Goal: Task Accomplishment & Management: Complete application form

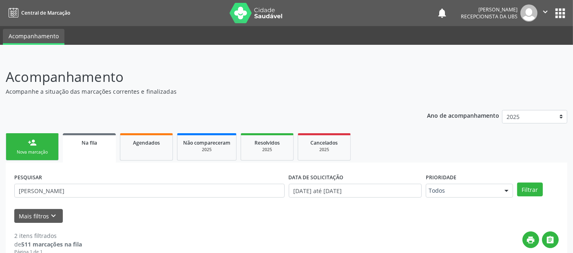
click at [27, 144] on link "person_add Nova marcação" at bounding box center [32, 146] width 53 height 27
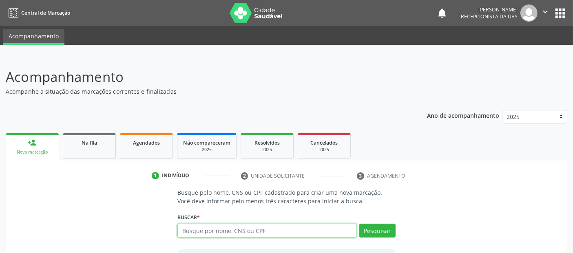
click at [284, 226] on input "text" at bounding box center [266, 231] width 179 height 14
type input "ALEXANDRA DOS SANTOS BEZERRA"
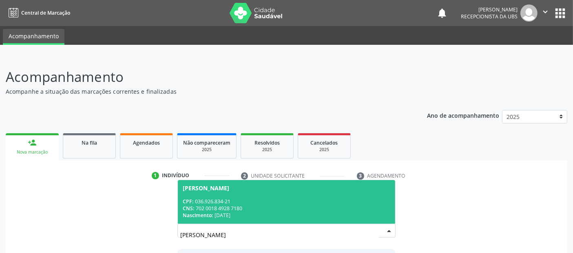
click at [268, 209] on div "CNS: 702 0018 4928 7180" at bounding box center [286, 208] width 207 height 7
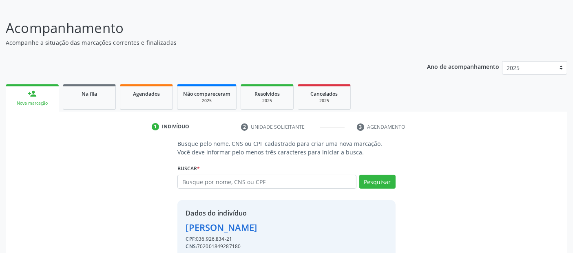
scroll to position [84, 0]
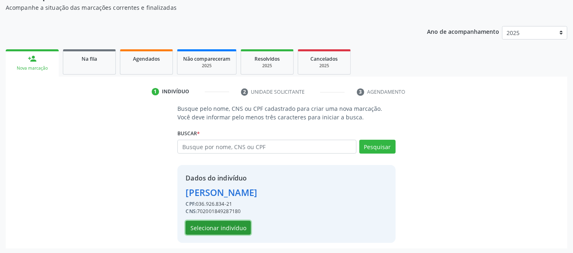
click at [206, 224] on button "Selecionar indivíduo" at bounding box center [218, 228] width 65 height 14
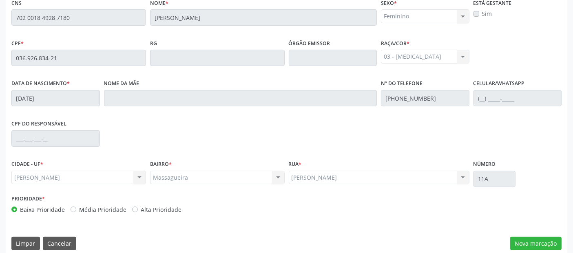
scroll to position [223, 0]
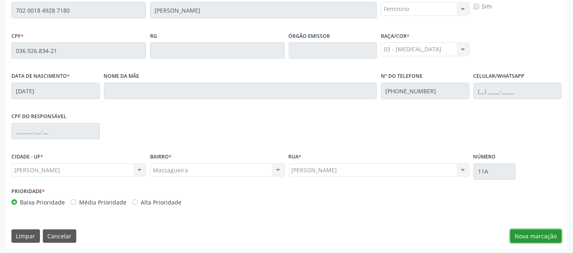
click at [536, 234] on button "Nova marcação" at bounding box center [535, 237] width 51 height 14
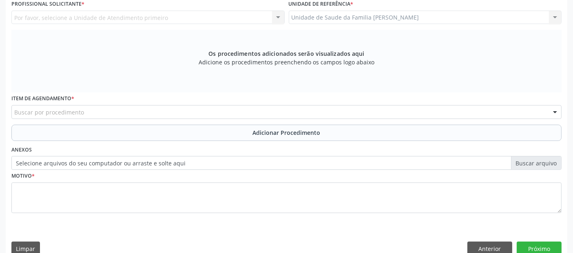
scroll to position [57, 0]
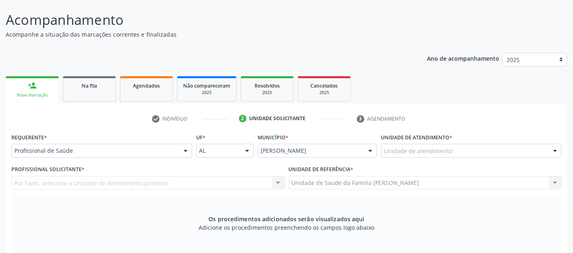
click at [396, 156] on div "Unidade de atendimento" at bounding box center [471, 151] width 181 height 14
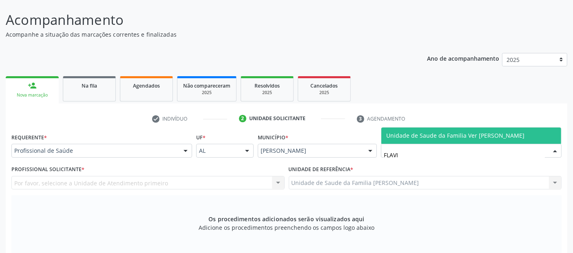
type input "[PERSON_NAME]"
click at [434, 133] on span "Unidade de Saude da Familia Ver [PERSON_NAME]" at bounding box center [455, 136] width 138 height 8
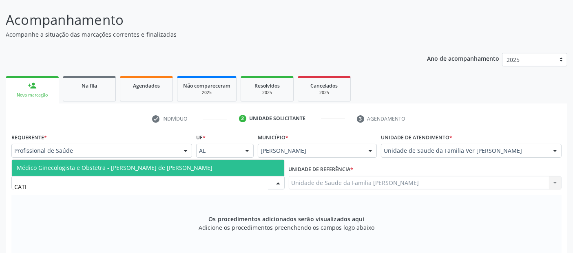
type input "CATIA"
click at [102, 168] on span "Médico Ginecologista e Obstetra - [PERSON_NAME] de [PERSON_NAME]" at bounding box center [115, 168] width 196 height 8
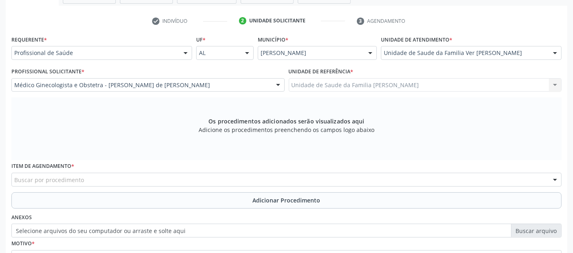
scroll to position [227, 0]
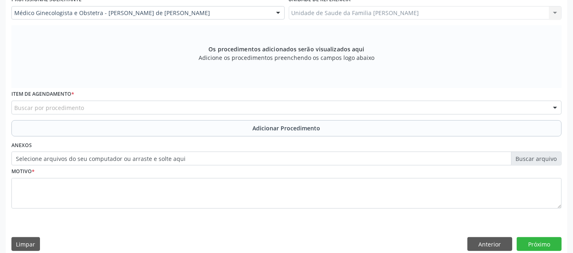
click at [213, 102] on div "Buscar por procedimento" at bounding box center [286, 108] width 550 height 14
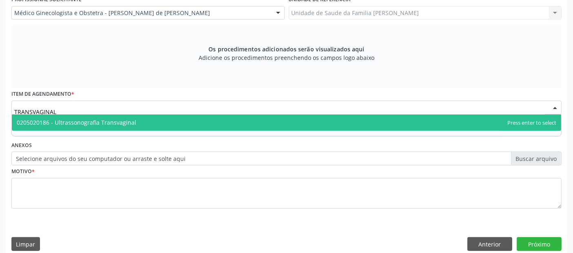
click at [177, 115] on span "0205020186 - Ultrassonografia Transvaginal" at bounding box center [287, 123] width 550 height 16
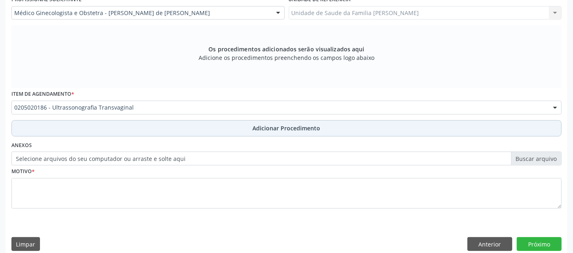
click at [166, 125] on button "Adicionar Procedimento" at bounding box center [286, 128] width 550 height 16
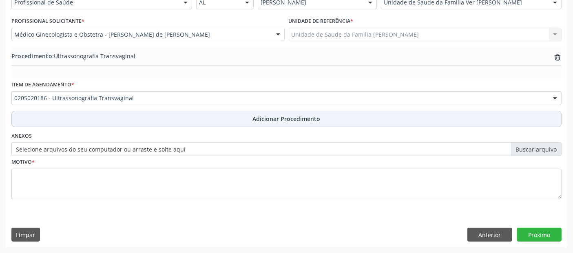
scroll to position [204, 0]
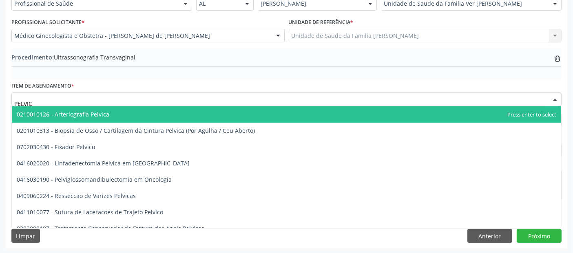
type input "PELVICA"
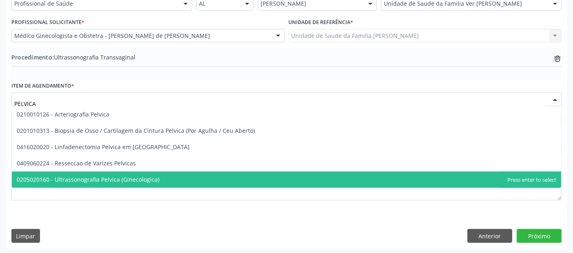
click at [93, 176] on span "0205020160 - Ultrassonografia Pelvica (Ginecologica)" at bounding box center [88, 180] width 143 height 8
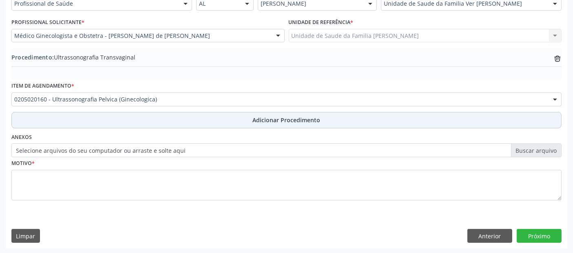
click at [281, 119] on span "Adicionar Procedimento" at bounding box center [287, 120] width 68 height 9
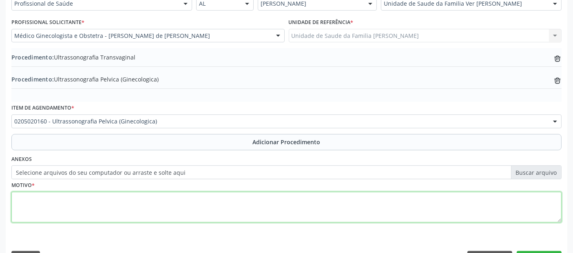
click at [263, 199] on textarea at bounding box center [286, 207] width 550 height 31
type textarea "A"
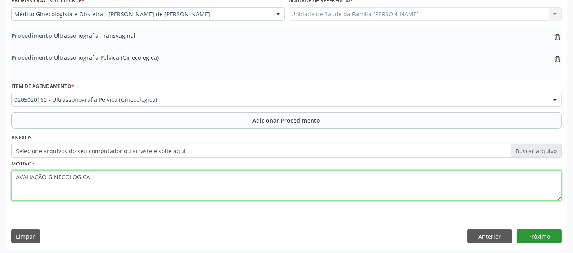
type textarea "AVALIAÇÃO GINECOLOGICA."
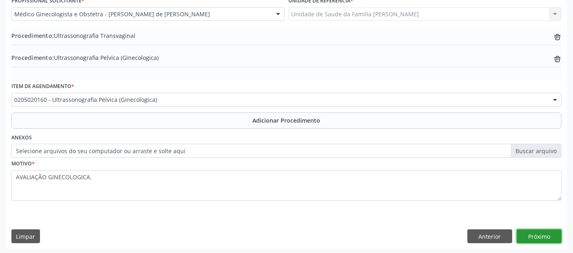
click at [545, 236] on button "Próximo" at bounding box center [539, 237] width 45 height 14
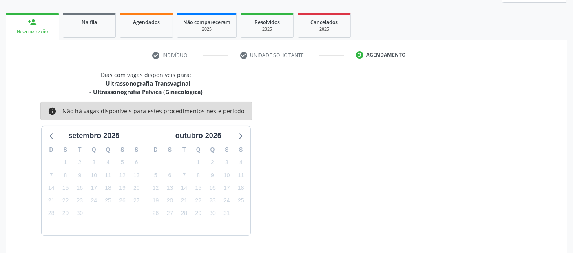
scroll to position [144, 0]
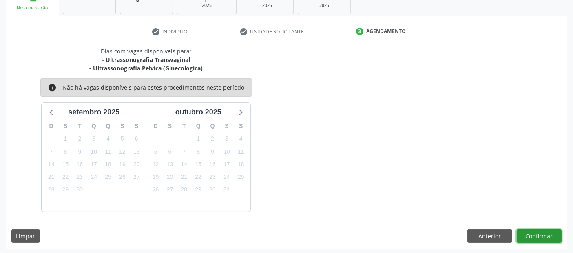
click at [539, 241] on button "Confirmar" at bounding box center [539, 237] width 45 height 14
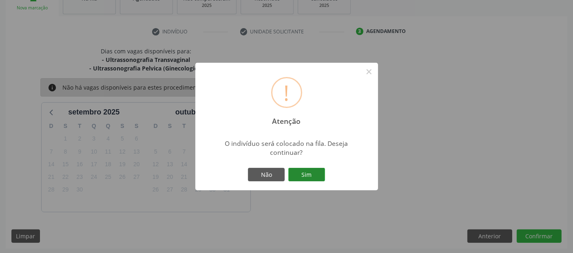
click at [312, 173] on button "Sim" at bounding box center [306, 175] width 37 height 14
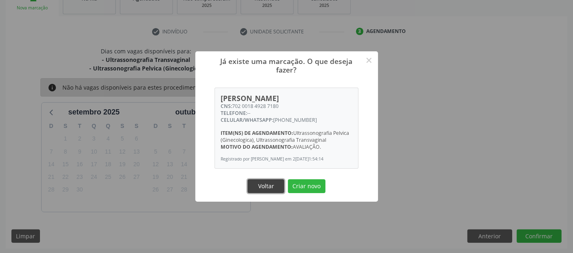
click at [261, 187] on button "Voltar" at bounding box center [266, 186] width 37 height 14
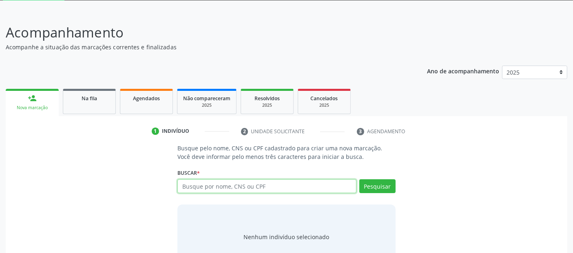
scroll to position [44, 0]
paste input "700005901119104"
type input "700005901119104"
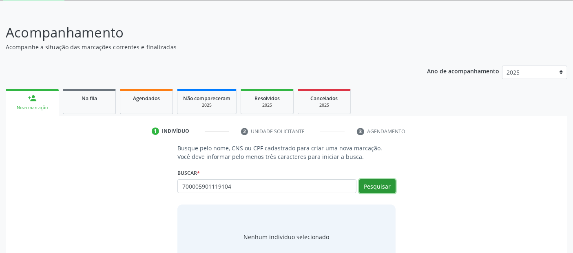
click at [370, 182] on button "Pesquisar" at bounding box center [377, 186] width 36 height 14
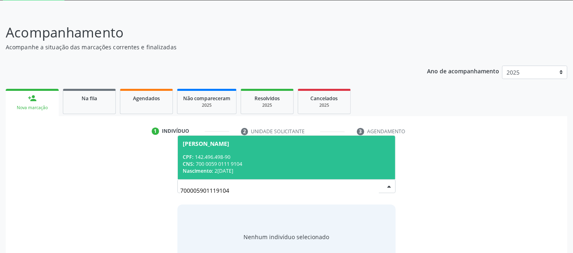
click at [359, 166] on div "CNS: 700 0059 0111 9104" at bounding box center [286, 164] width 207 height 7
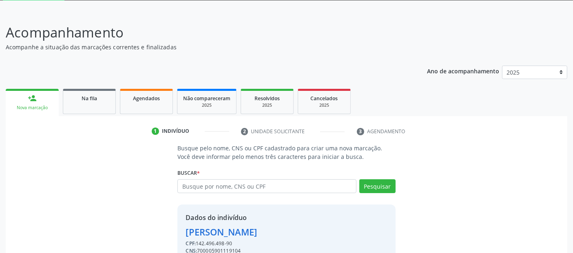
scroll to position [84, 0]
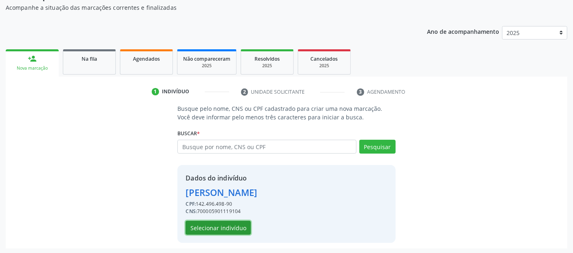
click at [200, 223] on button "Selecionar indivíduo" at bounding box center [218, 228] width 65 height 14
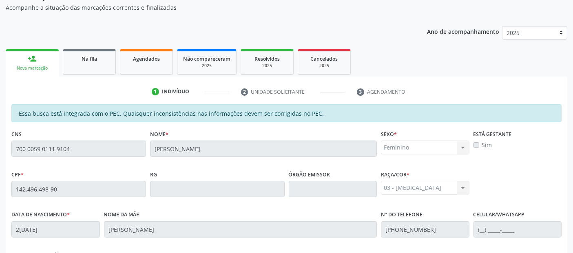
scroll to position [223, 0]
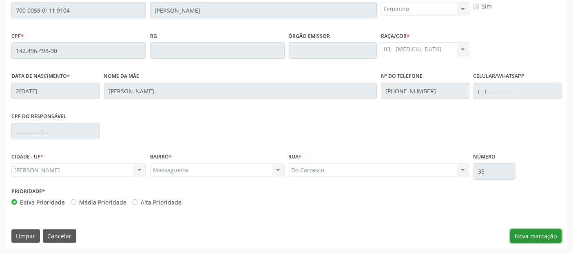
click at [543, 238] on button "Nova marcação" at bounding box center [535, 237] width 51 height 14
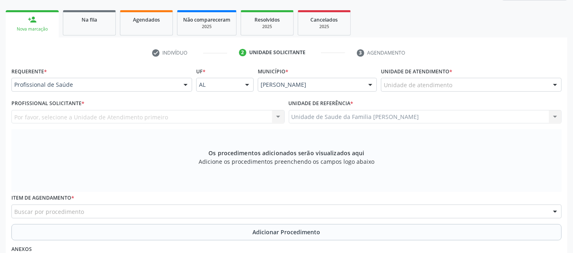
scroll to position [122, 0]
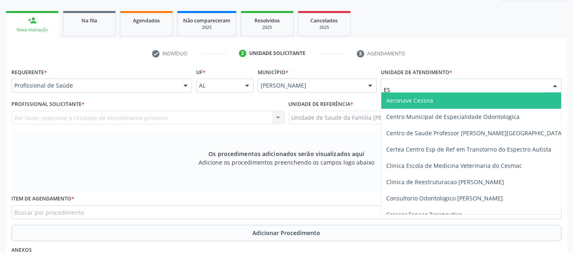
type input "E"
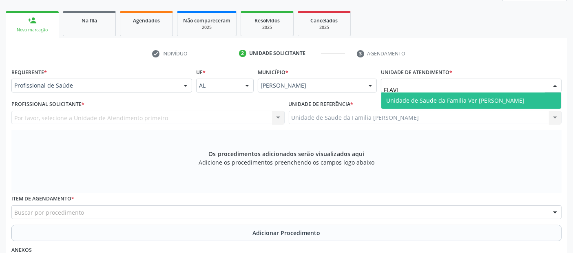
type input "[PERSON_NAME]"
click at [444, 97] on span "Unidade de Saude da Familia Ver [PERSON_NAME]" at bounding box center [455, 101] width 138 height 8
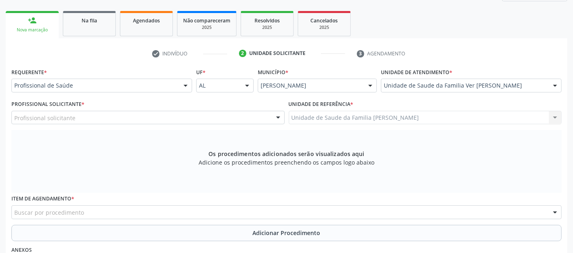
click at [182, 116] on div "Profissional solicitante" at bounding box center [147, 118] width 273 height 14
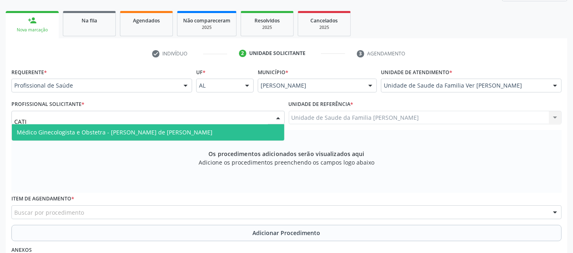
type input "CATIA"
click at [159, 129] on span "Médico Ginecologista e Obstetra - [PERSON_NAME] de [PERSON_NAME]" at bounding box center [115, 133] width 196 height 8
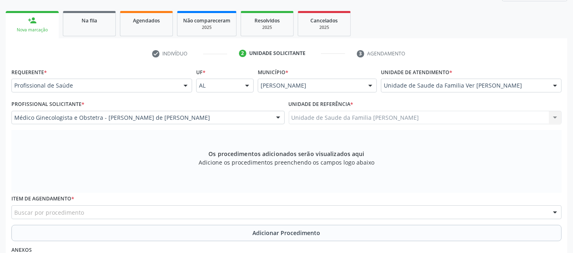
scroll to position [186, 0]
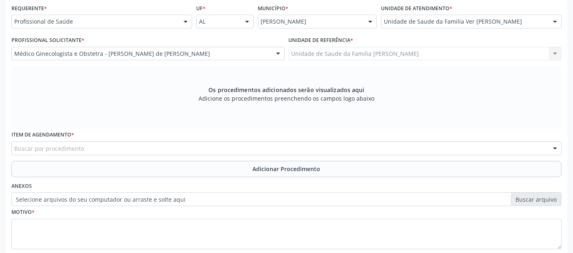
click at [305, 151] on div "Buscar por procedimento" at bounding box center [286, 149] width 550 height 14
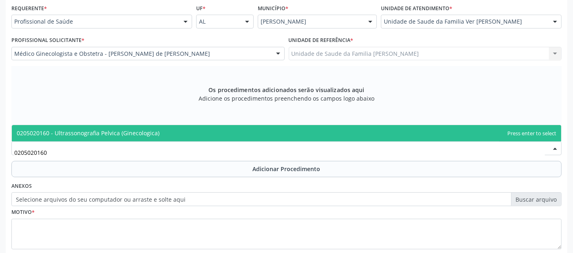
click at [262, 133] on span "0205020160 - Ultrassonografia Pelvica (Ginecologica)" at bounding box center [287, 133] width 550 height 16
type input "0205020160"
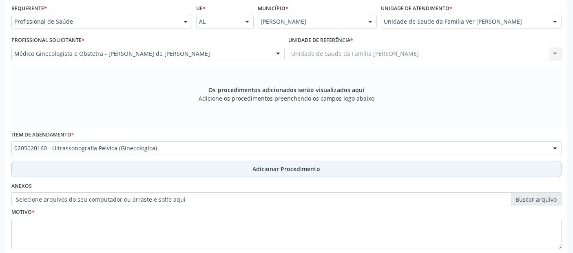
click at [228, 163] on button "Adicionar Procedimento" at bounding box center [286, 169] width 550 height 16
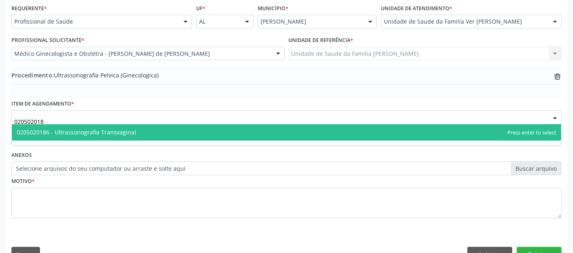
type input "0205020186"
click at [193, 128] on span "0205020186 - Ultrassonografia Transvaginal" at bounding box center [287, 132] width 550 height 16
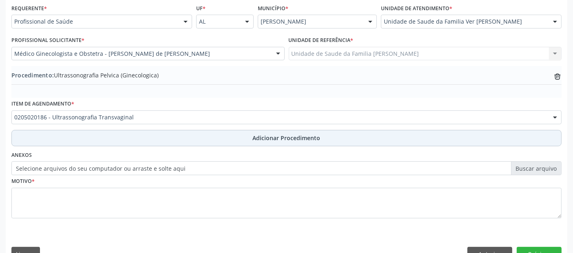
click at [197, 135] on button "Adicionar Procedimento" at bounding box center [286, 138] width 550 height 16
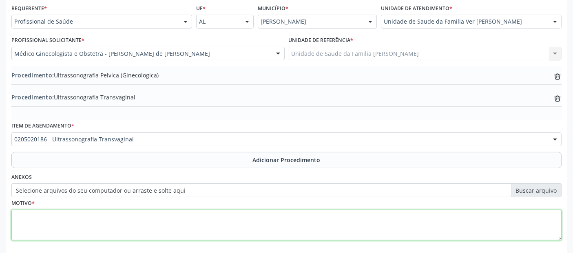
click at [170, 221] on textarea at bounding box center [286, 225] width 550 height 31
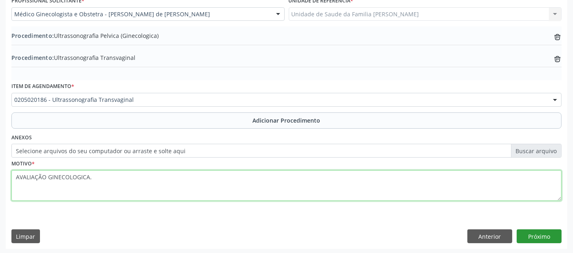
type textarea "AVALIAÇÃO GINECOLOGICA."
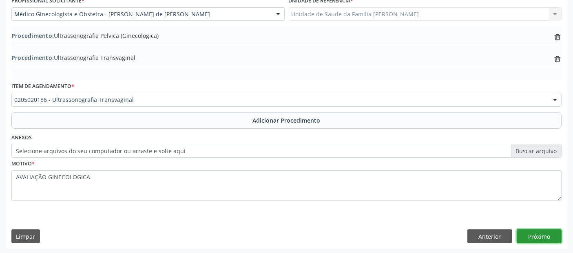
click at [545, 237] on button "Próximo" at bounding box center [539, 237] width 45 height 14
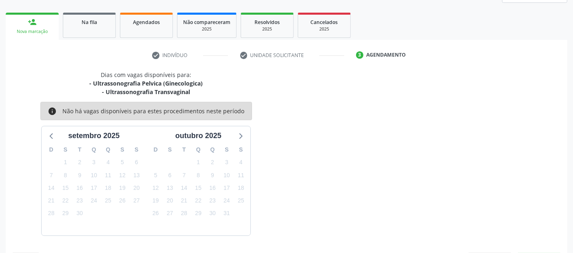
scroll to position [144, 0]
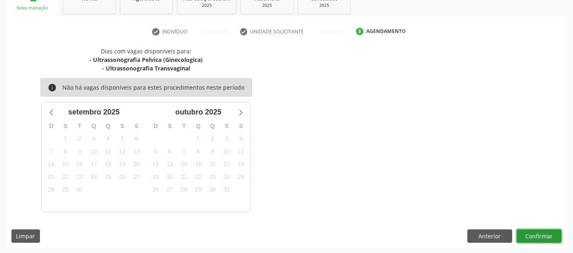
click at [545, 237] on button "Confirmar" at bounding box center [539, 237] width 45 height 14
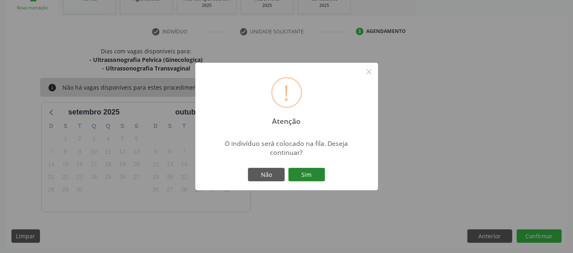
click at [299, 168] on button "Sim" at bounding box center [306, 175] width 37 height 14
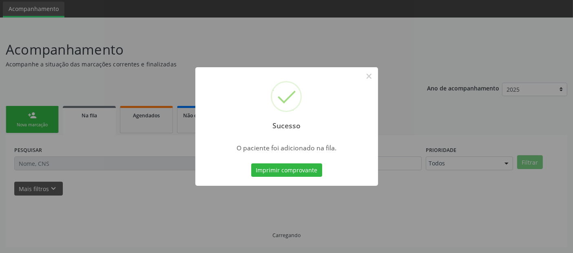
scroll to position [27, 0]
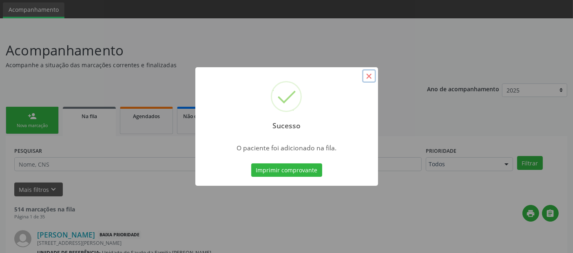
click at [367, 77] on button "×" at bounding box center [369, 76] width 14 height 14
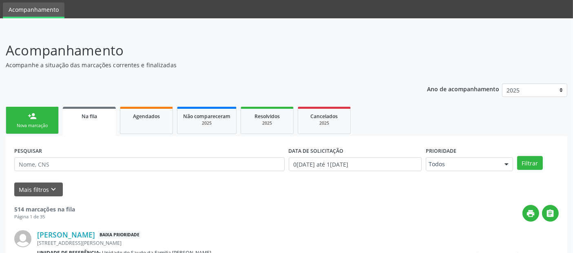
click at [45, 124] on div "Nova marcação" at bounding box center [32, 126] width 41 height 6
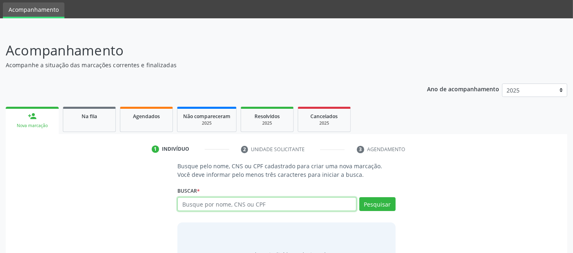
click at [275, 199] on input "text" at bounding box center [266, 204] width 179 height 14
paste input "700005901119104"
type input "700005901119104"
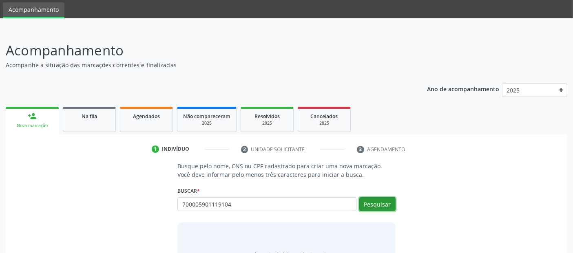
click at [388, 206] on button "Pesquisar" at bounding box center [377, 204] width 36 height 14
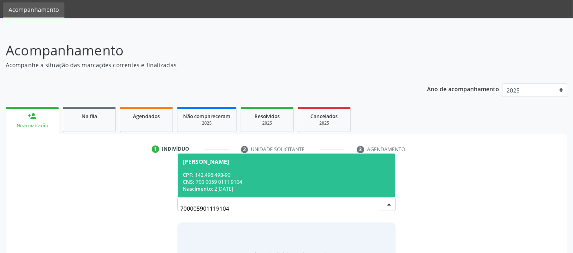
click at [338, 192] on div "Nascimento: 2[DATE]" at bounding box center [286, 189] width 207 height 7
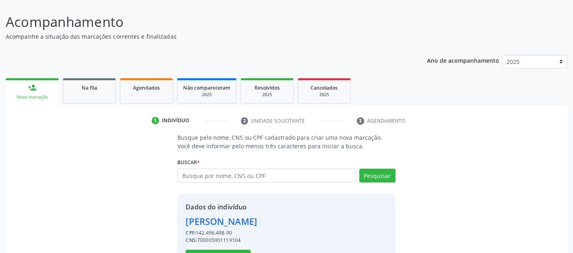
scroll to position [84, 0]
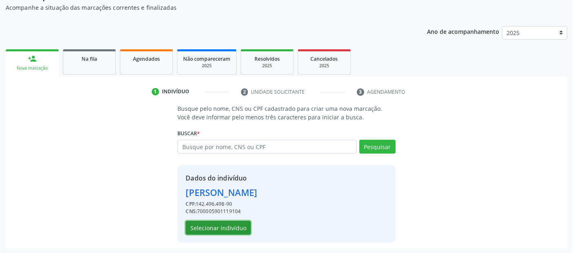
click at [228, 229] on button "Selecionar indivíduo" at bounding box center [218, 228] width 65 height 14
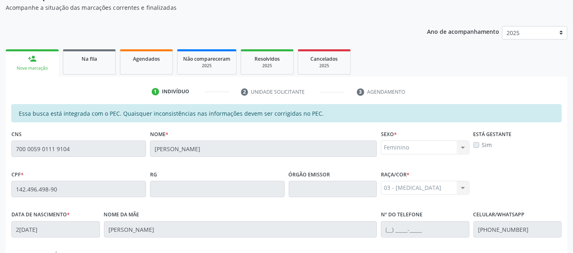
scroll to position [223, 0]
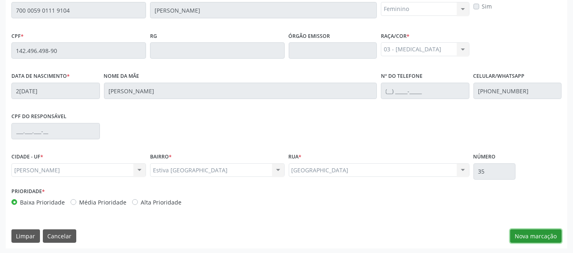
click at [532, 234] on button "Nova marcação" at bounding box center [535, 237] width 51 height 14
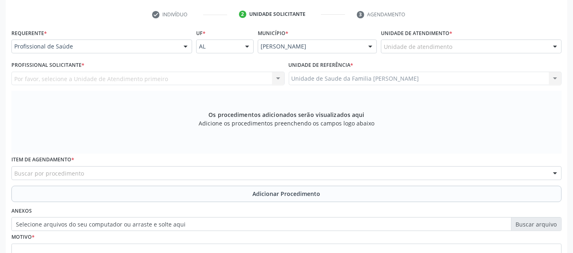
scroll to position [126, 0]
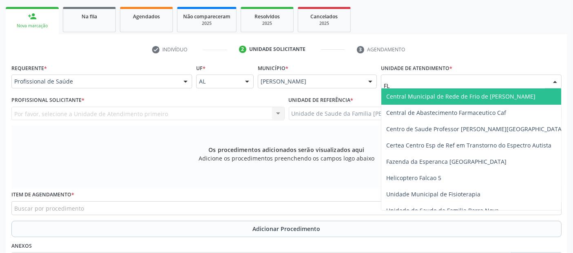
type input "FLA"
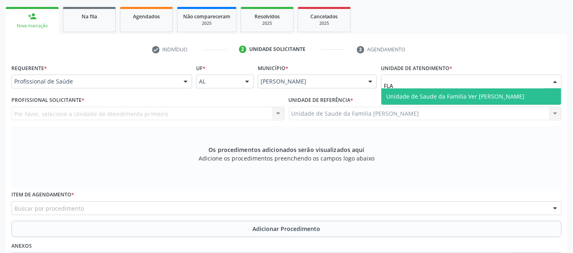
click at [445, 91] on span "Unidade de Saude da Familia Ver [PERSON_NAME]" at bounding box center [471, 97] width 180 height 16
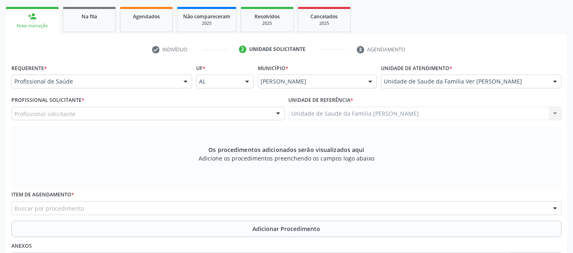
click at [259, 111] on div "Profissional solicitante" at bounding box center [147, 114] width 273 height 14
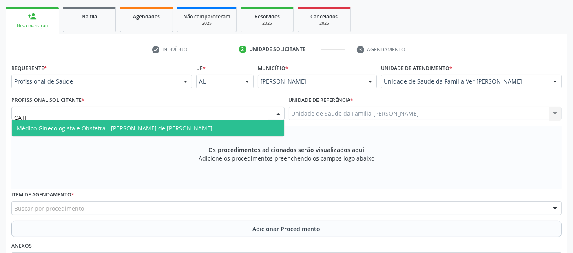
type input "CATIA"
click at [235, 130] on span "Médico Ginecologista e Obstetra - [PERSON_NAME] de [PERSON_NAME]" at bounding box center [148, 128] width 273 height 16
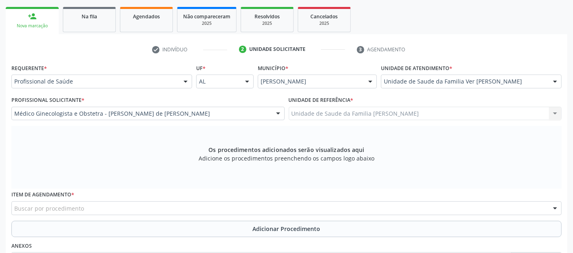
click at [263, 207] on div "Buscar por procedimento" at bounding box center [286, 209] width 550 height 14
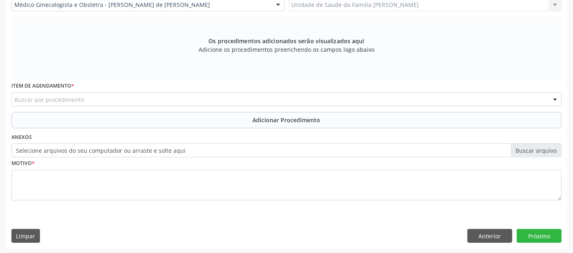
click at [295, 96] on div "Buscar por procedimento" at bounding box center [286, 100] width 550 height 14
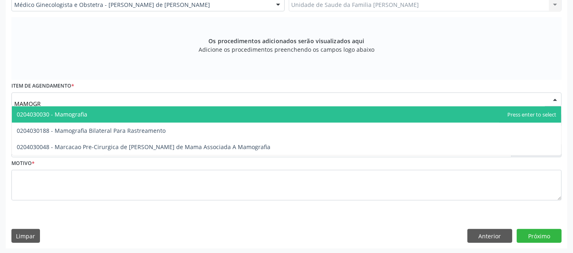
type input "MAMOGRA"
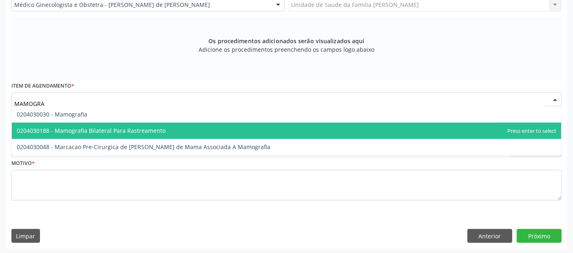
click at [113, 133] on span "0204030188 - Mamografia Bilateral Para Rastreamento" at bounding box center [91, 131] width 149 height 8
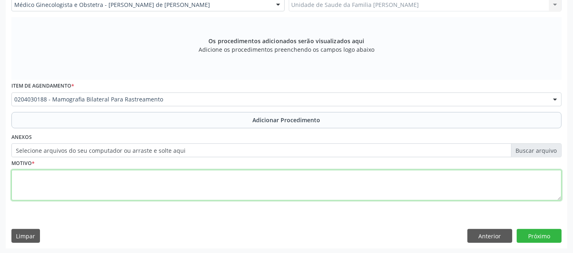
click at [110, 177] on textarea at bounding box center [286, 185] width 550 height 31
type textarea "ROTINA."
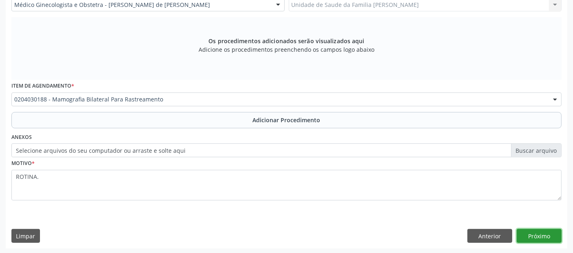
click at [544, 233] on button "Próximo" at bounding box center [539, 236] width 45 height 14
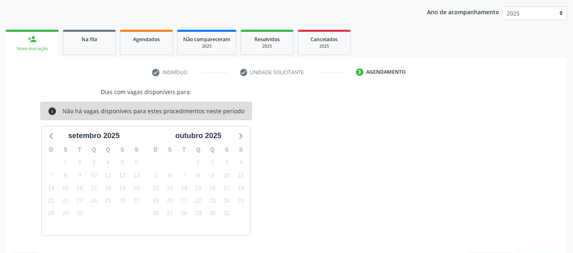
scroll to position [127, 0]
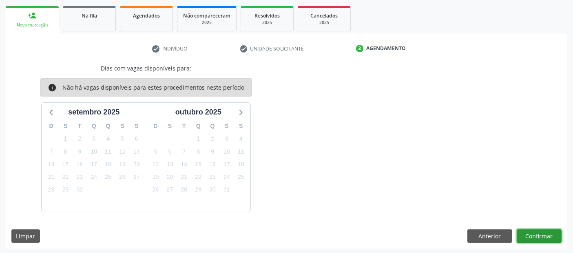
click at [544, 233] on button "Confirmar" at bounding box center [539, 237] width 45 height 14
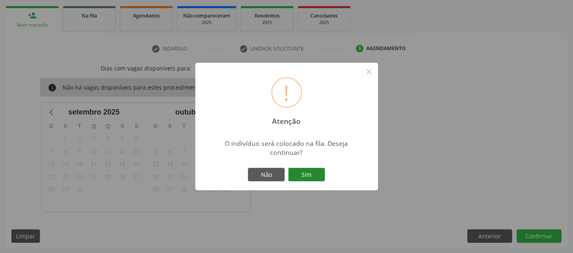
click at [309, 172] on button "Sim" at bounding box center [306, 175] width 37 height 14
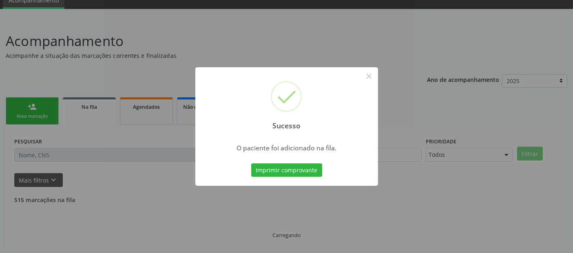
scroll to position [27, 0]
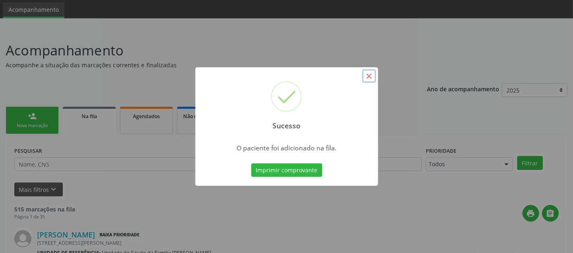
click at [373, 80] on button "×" at bounding box center [369, 76] width 14 height 14
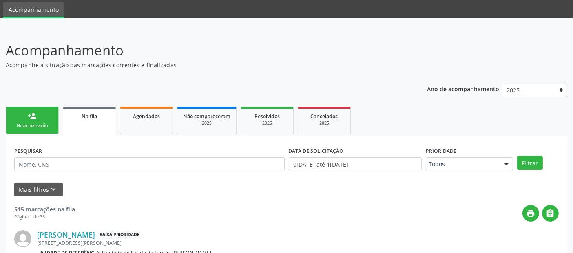
click at [43, 123] on div "Nova marcação" at bounding box center [32, 126] width 41 height 6
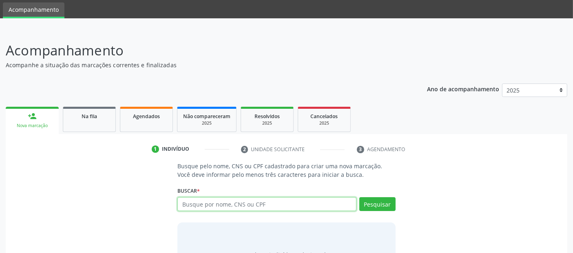
click at [242, 204] on input "text" at bounding box center [266, 204] width 179 height 14
type input "706201044750369"
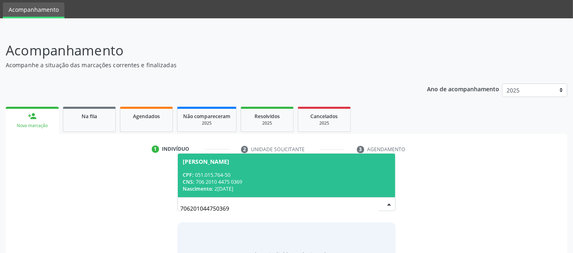
click at [268, 188] on div "Nascimento: 2[DATE]" at bounding box center [286, 189] width 207 height 7
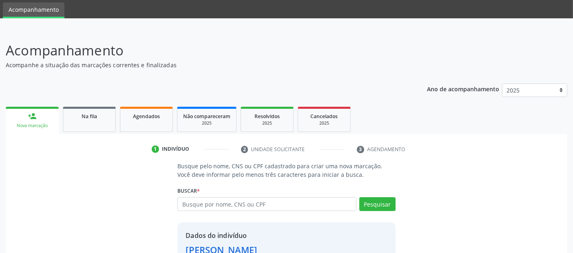
scroll to position [84, 0]
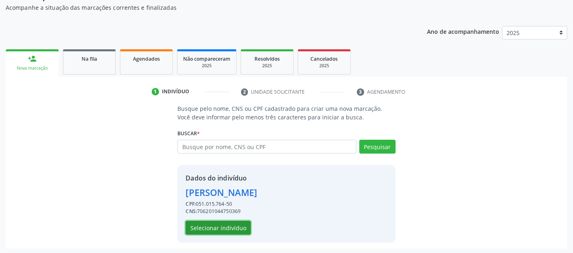
click at [234, 222] on button "Selecionar indivíduo" at bounding box center [218, 228] width 65 height 14
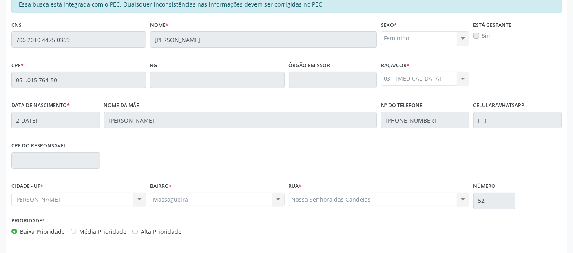
scroll to position [223, 0]
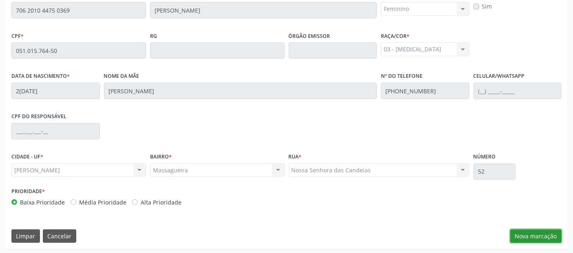
click at [527, 236] on button "Nova marcação" at bounding box center [535, 237] width 51 height 14
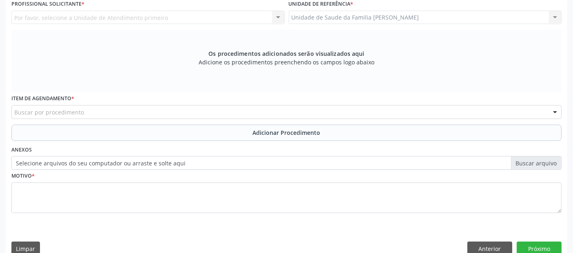
scroll to position [235, 0]
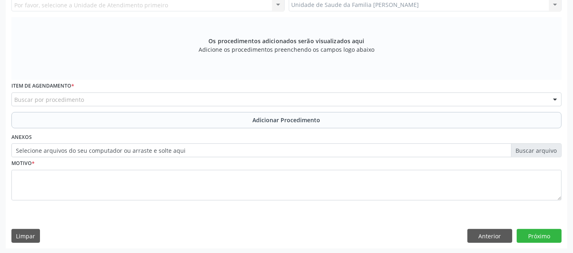
click at [448, 150] on label "Selecione arquivos do seu computador ou arraste e solte aqui" at bounding box center [286, 151] width 550 height 14
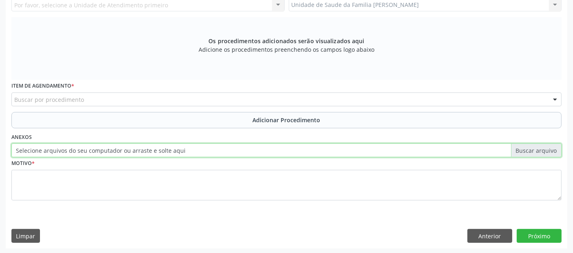
click at [448, 150] on input "Selecione arquivos do seu computador ou arraste e solte aqui" at bounding box center [286, 151] width 550 height 14
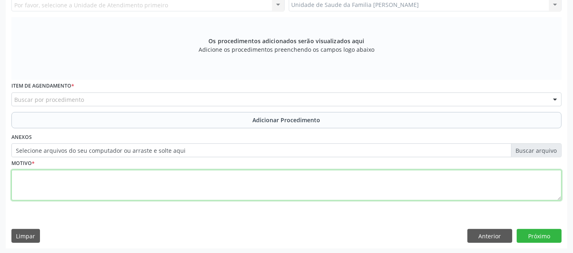
click at [268, 186] on textarea at bounding box center [286, 185] width 550 height 31
type textarea "AVALIAÇÃO GINECOLOGICA."
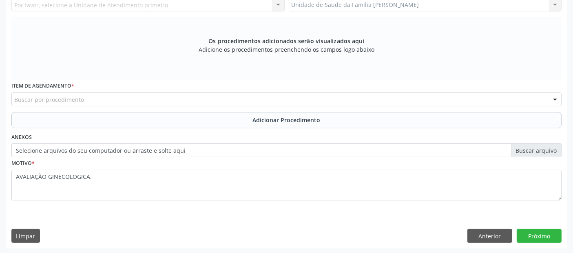
click at [252, 100] on div "Buscar por procedimento" at bounding box center [286, 100] width 550 height 14
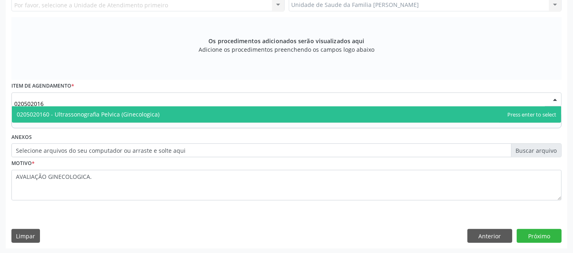
type input "0205020160"
click at [229, 112] on span "0205020160 - Ultrassonografia Pelvica (Ginecologica)" at bounding box center [287, 114] width 550 height 16
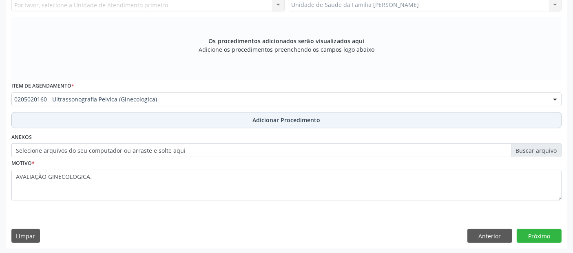
click at [260, 122] on span "Adicionar Procedimento" at bounding box center [287, 120] width 68 height 9
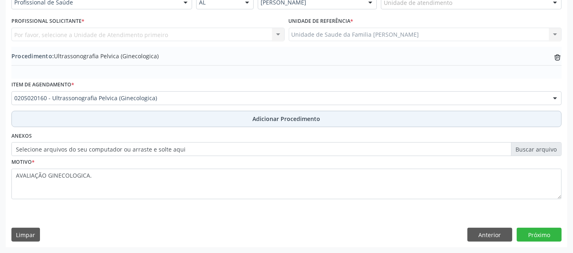
scroll to position [204, 0]
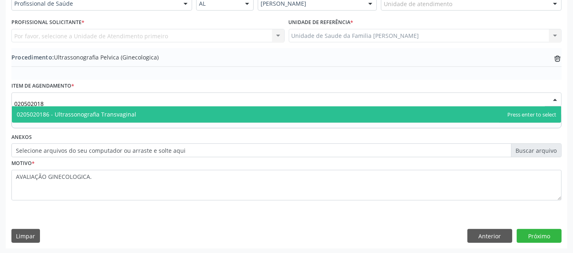
type input "0205020186"
click at [161, 114] on span "0205020186 - Ultrassonografia Transvaginal" at bounding box center [287, 114] width 550 height 16
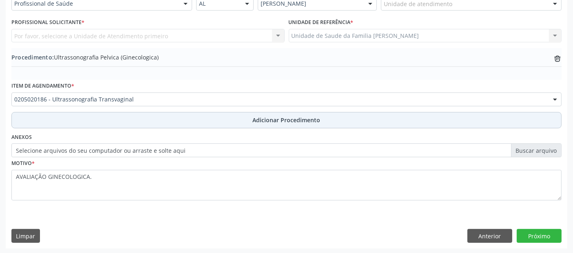
click at [330, 120] on button "Adicionar Procedimento" at bounding box center [286, 120] width 550 height 16
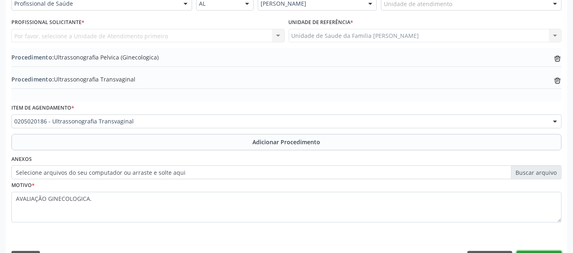
click at [556, 251] on button "Próximo" at bounding box center [539, 258] width 45 height 14
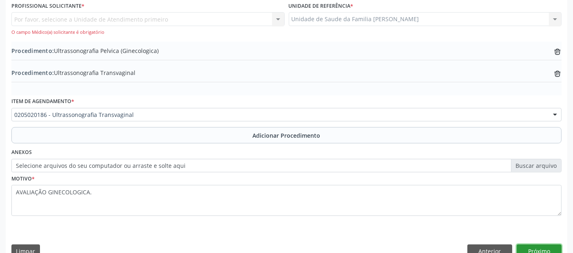
scroll to position [246, 0]
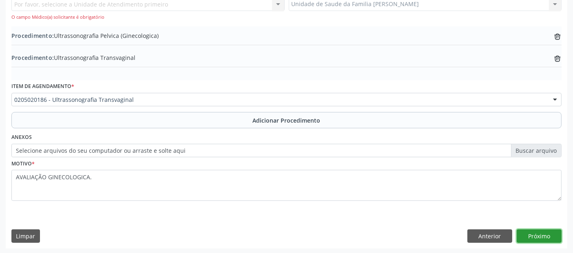
click at [529, 232] on button "Próximo" at bounding box center [539, 237] width 45 height 14
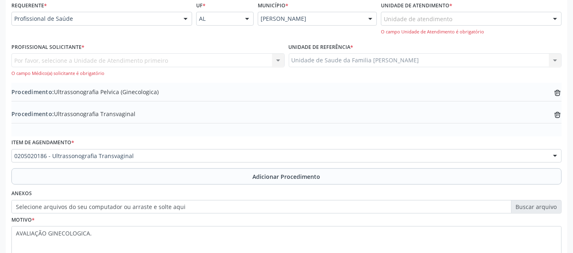
scroll to position [178, 0]
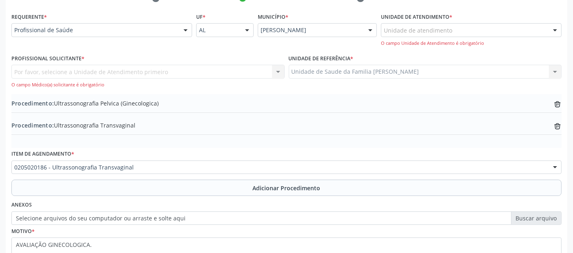
click at [444, 22] on label "Unidade de atendimento *" at bounding box center [416, 17] width 71 height 13
click at [431, 34] on div "Unidade de atendimento" at bounding box center [471, 30] width 181 height 14
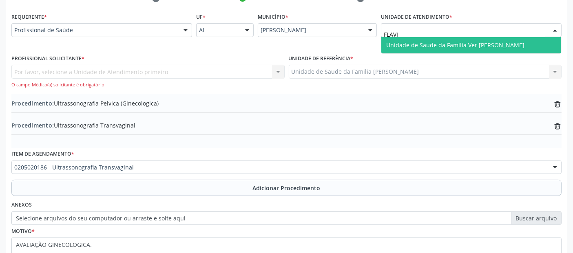
type input "[PERSON_NAME]"
click at [425, 41] on span "Unidade de Saude da Familia Ver [PERSON_NAME]" at bounding box center [455, 45] width 138 height 8
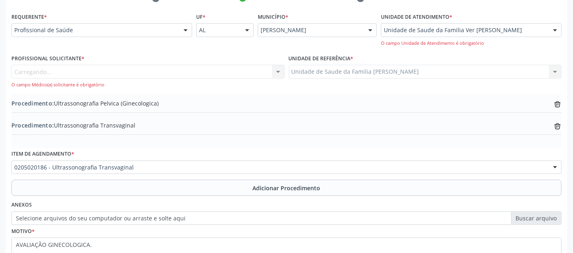
click at [115, 67] on div "Carregando... Nenhum resultado encontrado para: " " Não há nenhuma opção para s…" at bounding box center [147, 76] width 273 height 23
click at [115, 67] on div "Profissional solicitante" at bounding box center [147, 72] width 273 height 14
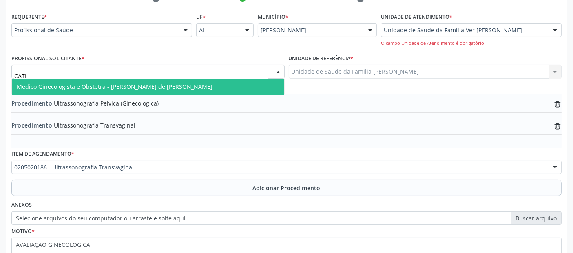
type input "CATIA"
click at [113, 83] on span "Médico Ginecologista e Obstetra - [PERSON_NAME] de [PERSON_NAME]" at bounding box center [115, 87] width 196 height 8
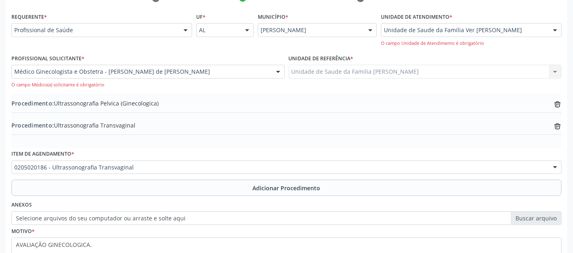
scroll to position [246, 0]
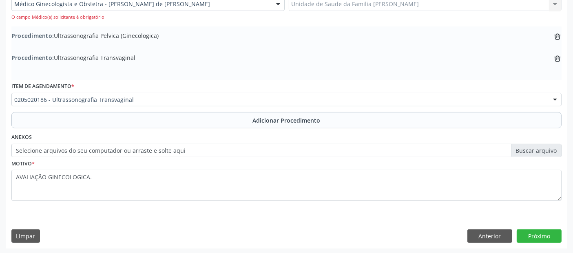
click at [529, 227] on div "Requerente * Profissional de Saúde Profissional de Saúde Paciente Nenhum result…" at bounding box center [287, 96] width 562 height 306
click at [526, 234] on button "Próximo" at bounding box center [539, 237] width 45 height 14
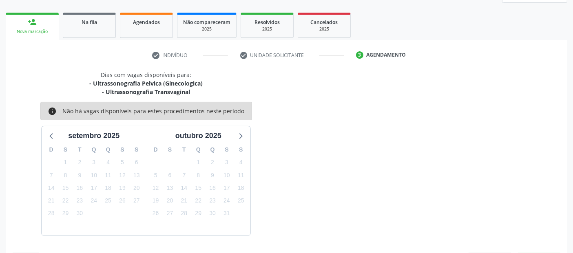
scroll to position [144, 0]
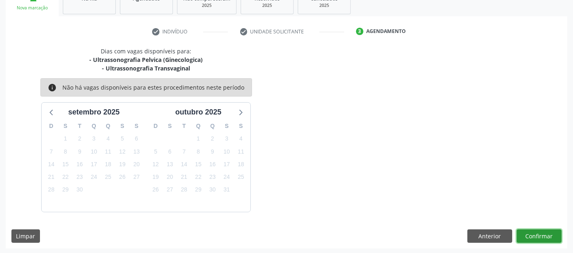
click at [526, 234] on button "Confirmar" at bounding box center [539, 237] width 45 height 14
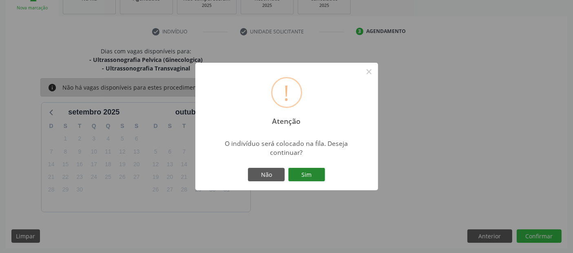
click at [307, 175] on button "Sim" at bounding box center [306, 175] width 37 height 14
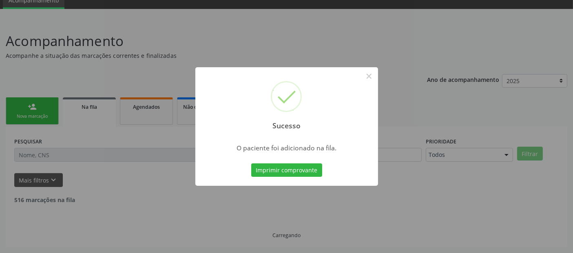
scroll to position [27, 0]
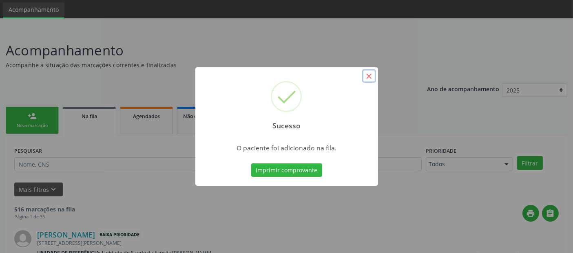
click at [365, 73] on button "×" at bounding box center [369, 76] width 14 height 14
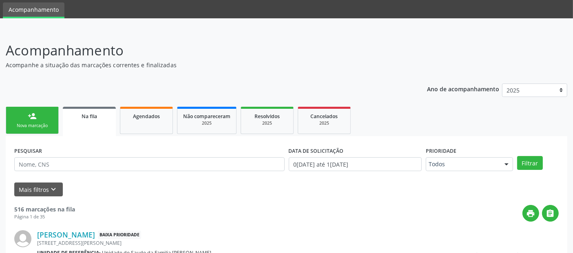
click at [27, 123] on div "Nova marcação" at bounding box center [32, 126] width 41 height 6
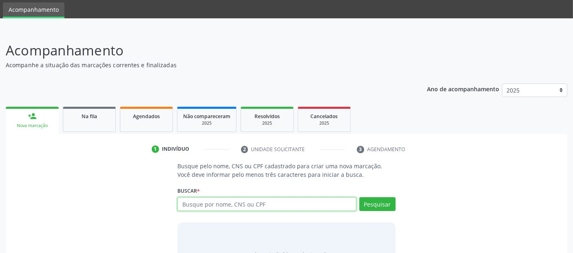
click at [195, 206] on input "text" at bounding box center [266, 204] width 179 height 14
type input "[PERSON_NAME]"
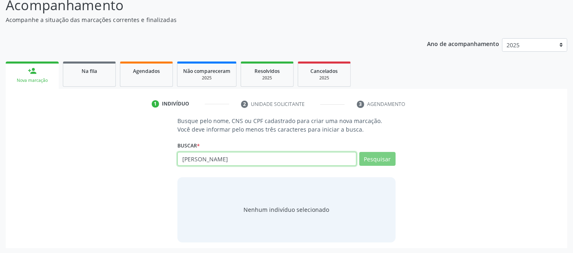
click at [290, 163] on input "[PERSON_NAME]" at bounding box center [266, 159] width 179 height 14
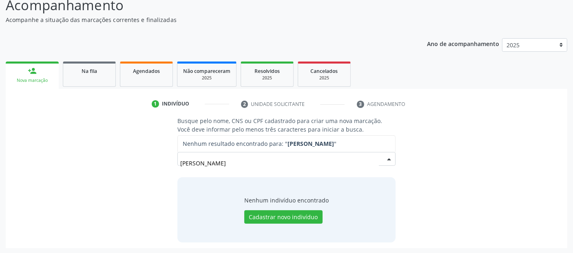
click at [290, 163] on input "[PERSON_NAME]" at bounding box center [279, 163] width 198 height 16
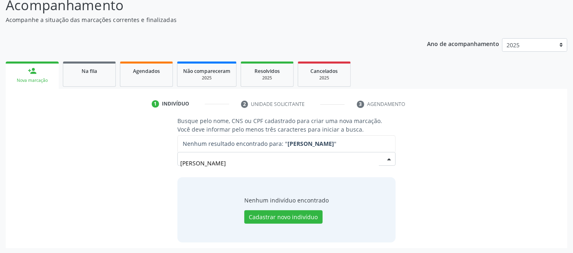
click at [290, 163] on input "[PERSON_NAME]" at bounding box center [279, 163] width 198 height 16
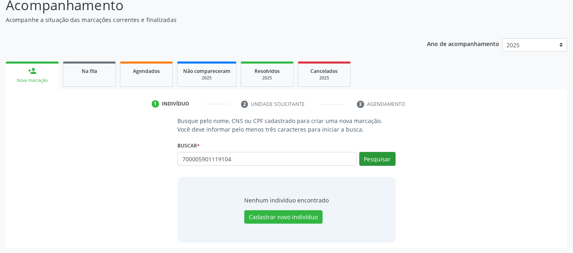
type input "700005901119104"
click at [393, 152] on button "Pesquisar" at bounding box center [377, 159] width 36 height 14
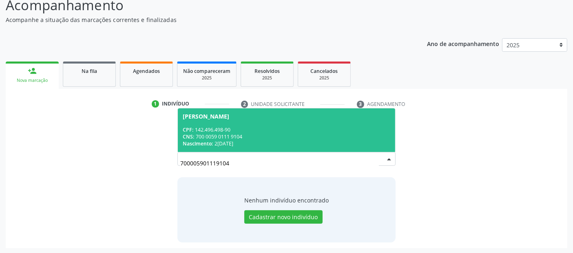
click at [314, 147] on span "[PERSON_NAME] CPF: 142.496.498-90 CNS: 700 0059 0111 9104 Nascimento: [DATE]" at bounding box center [286, 131] width 217 height 44
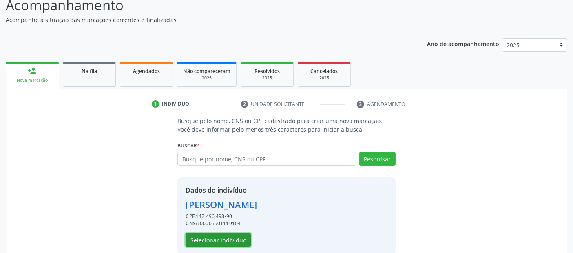
click at [232, 235] on button "Selecionar indivíduo" at bounding box center [218, 240] width 65 height 14
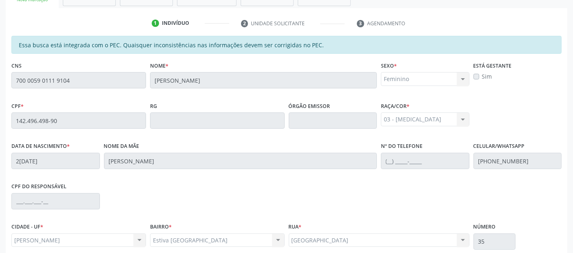
scroll to position [223, 0]
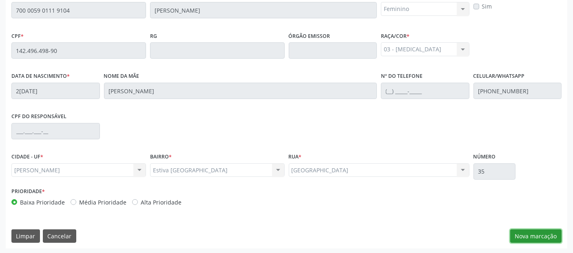
click at [528, 233] on button "Nova marcação" at bounding box center [535, 237] width 51 height 14
click at [0, 0] on div "Requerente * Profissional de Saúde Profissional de Saúde Paciente Nenhum result…" at bounding box center [0, 0] width 0 height 0
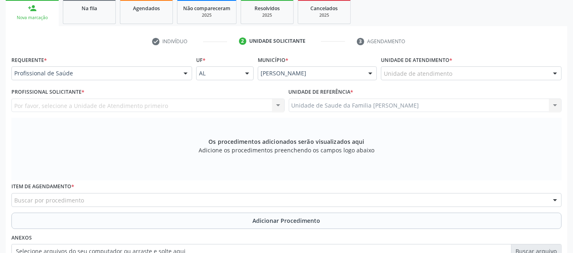
scroll to position [73, 0]
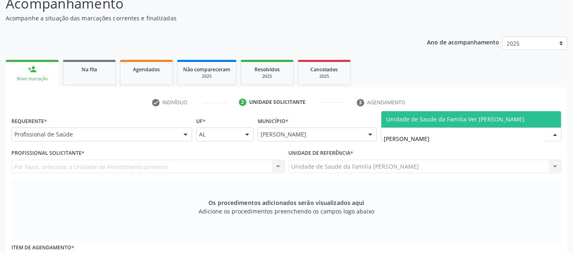
click at [466, 109] on div "check Indivíduo 2 Unidade solicitante 3 Agendamento Essa busca está integrada c…" at bounding box center [287, 253] width 562 height 315
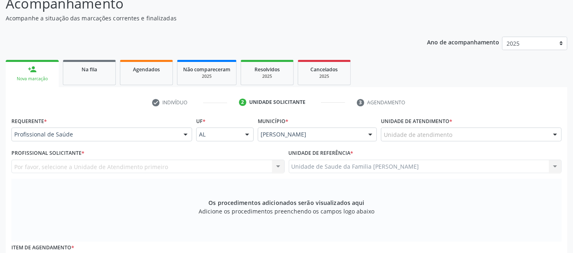
click at [79, 166] on div "Por favor, selecione a Unidade de Atendimento primeiro Nenhum resultado encontr…" at bounding box center [147, 167] width 273 height 14
click at [426, 139] on div "Unidade de atendimento" at bounding box center [471, 135] width 181 height 14
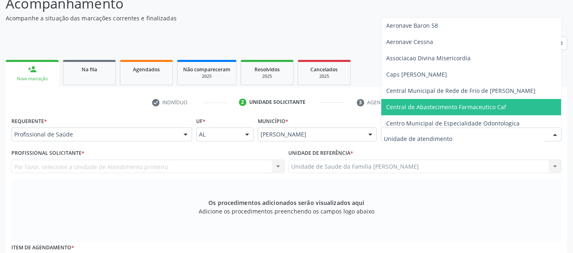
click at [426, 139] on input "text" at bounding box center [464, 139] width 161 height 16
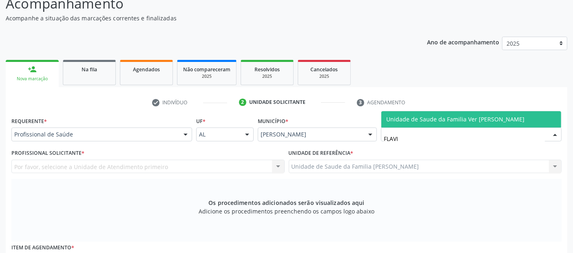
type input "[PERSON_NAME]"
click at [479, 118] on span "Unidade de Saude da Familia Ver [PERSON_NAME]" at bounding box center [455, 119] width 138 height 8
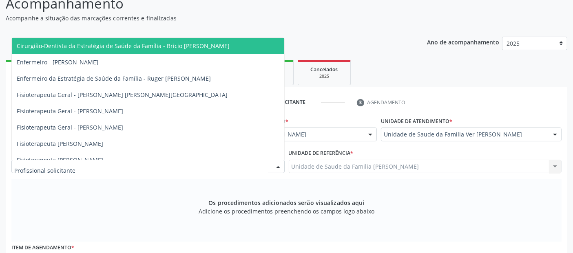
click at [247, 164] on div at bounding box center [147, 167] width 273 height 14
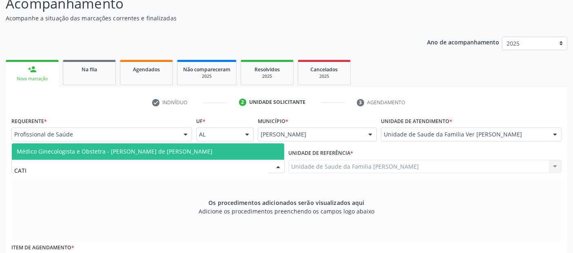
type input "CATIA"
click at [208, 144] on span "Médico Ginecologista e Obstetra - [PERSON_NAME] de [PERSON_NAME]" at bounding box center [148, 152] width 273 height 16
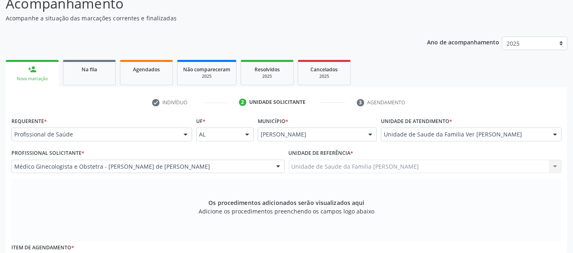
scroll to position [215, 0]
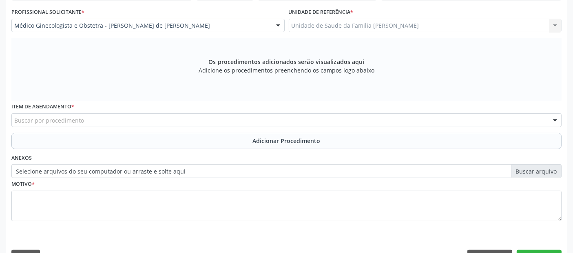
click at [192, 113] on div "Buscar por procedimento" at bounding box center [286, 120] width 550 height 14
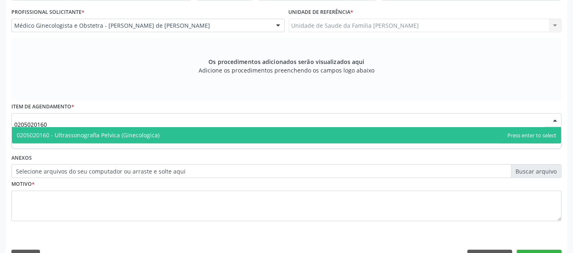
click at [152, 135] on span "0205020160 - Ultrassonografia Pelvica (Ginecologica)" at bounding box center [88, 135] width 143 height 8
type input "0205020160"
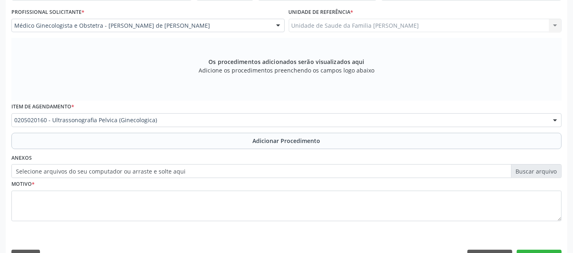
click at [172, 140] on button "Adicionar Procedimento" at bounding box center [286, 141] width 550 height 16
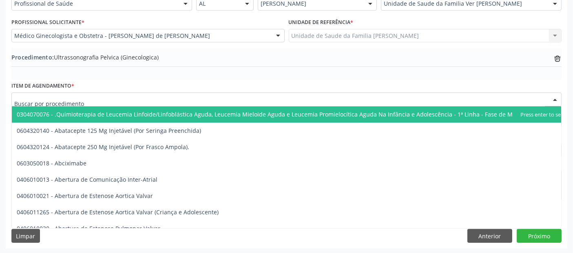
click at [158, 100] on input "text" at bounding box center [279, 103] width 531 height 16
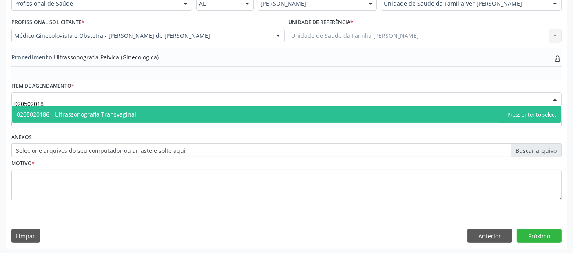
type input "0205020186"
click at [143, 114] on span "0205020186 - Ultrassonografia Transvaginal" at bounding box center [287, 114] width 550 height 16
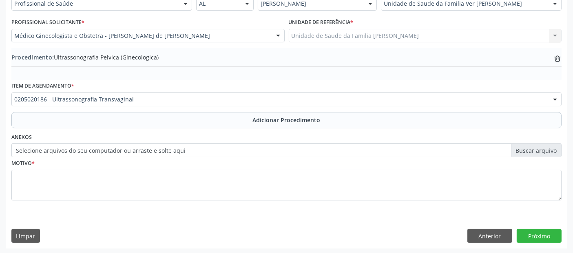
click at [143, 114] on button "Adicionar Procedimento" at bounding box center [286, 120] width 550 height 16
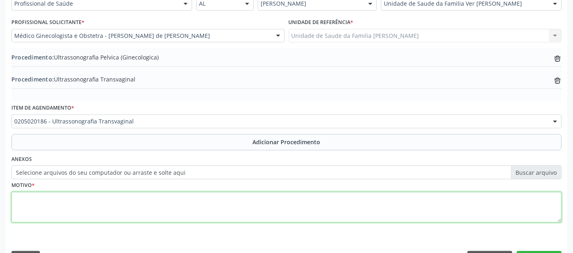
click at [165, 209] on textarea at bounding box center [286, 207] width 550 height 31
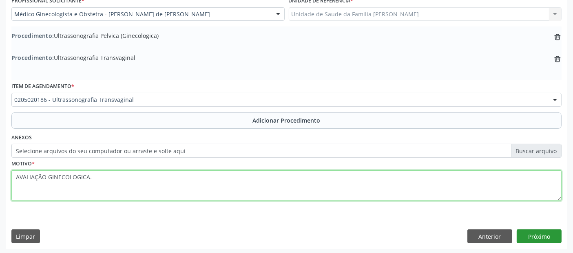
type textarea "AVALIAÇÃO GINECOLOGICA."
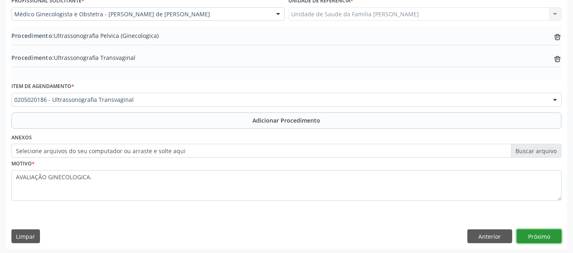
click at [537, 234] on button "Próximo" at bounding box center [539, 237] width 45 height 14
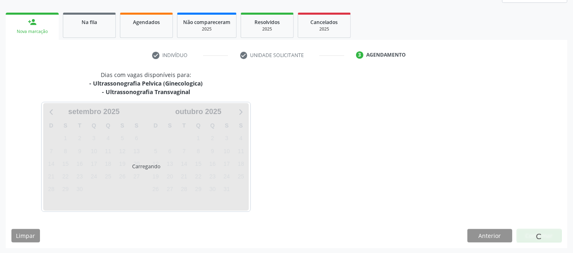
scroll to position [144, 0]
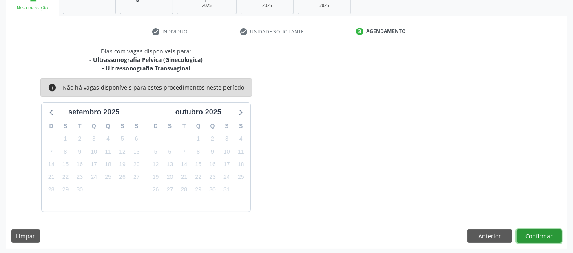
click at [537, 234] on button "Confirmar" at bounding box center [539, 237] width 45 height 14
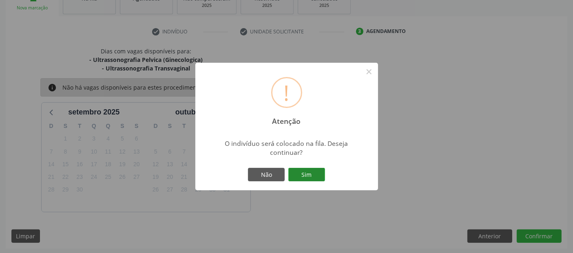
click at [315, 175] on button "Sim" at bounding box center [306, 175] width 37 height 14
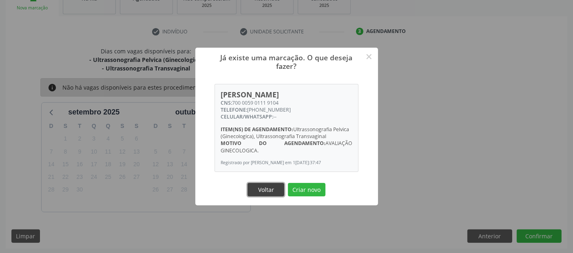
click at [270, 195] on button "Voltar" at bounding box center [266, 190] width 37 height 14
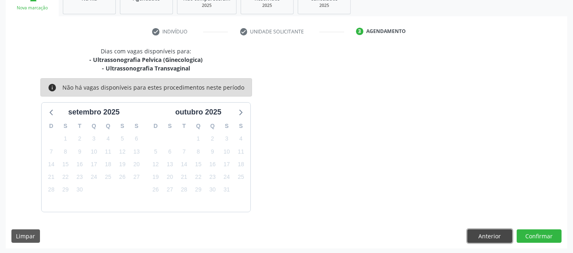
click at [479, 232] on button "Anterior" at bounding box center [490, 237] width 45 height 14
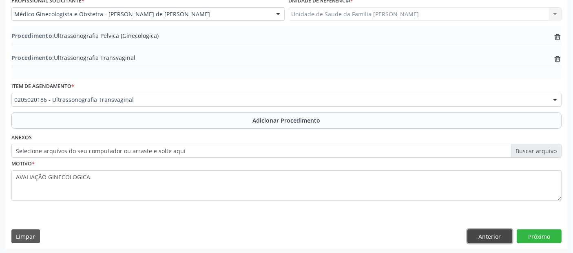
click at [495, 237] on button "Anterior" at bounding box center [490, 237] width 45 height 14
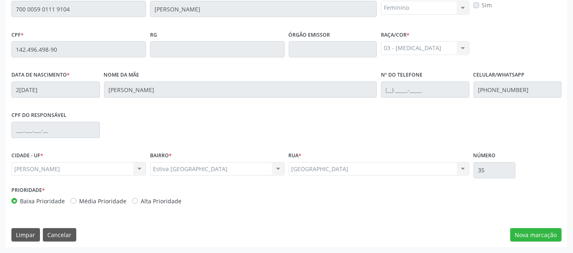
scroll to position [223, 0]
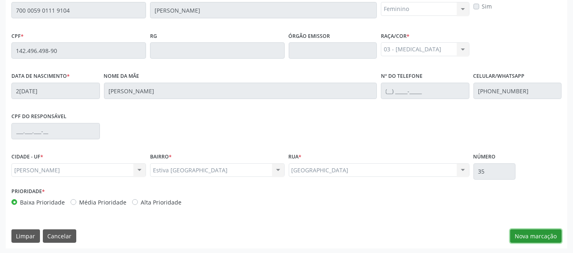
click at [528, 239] on button "Nova marcação" at bounding box center [535, 237] width 51 height 14
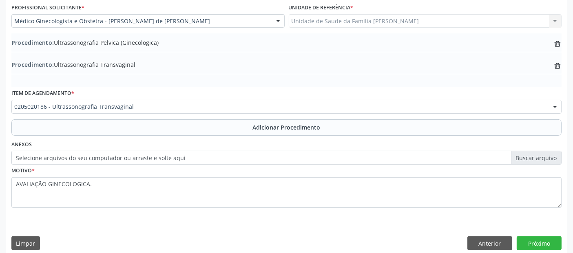
scroll to position [219, 0]
click at [558, 42] on icon at bounding box center [558, 44] width 6 height 4
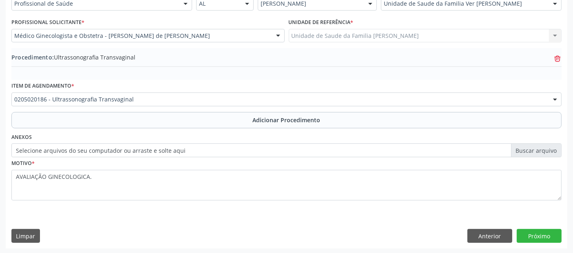
click at [558, 42] on div "Unidade de referência * Unidade de Saude da Familia Massagueira Unidade de Saud…" at bounding box center [425, 32] width 277 height 32
click at [556, 55] on icon "trash-outline icon" at bounding box center [558, 59] width 8 height 8
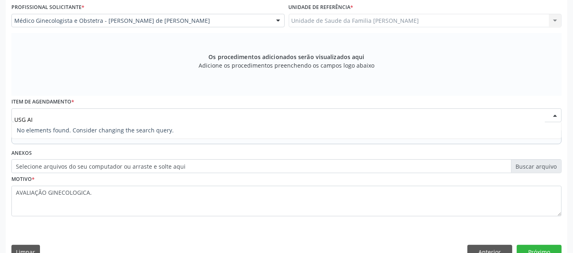
type input "USG A"
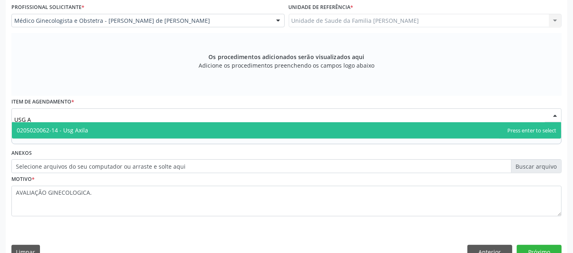
click at [190, 127] on span "0205020062-14 - Usg Axila" at bounding box center [287, 130] width 550 height 16
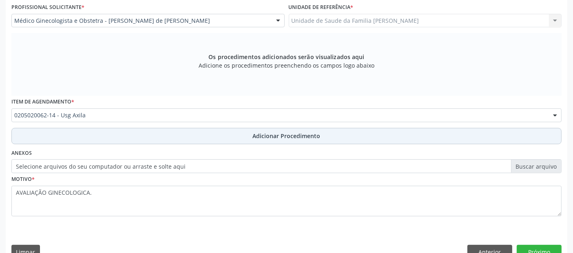
click at [199, 131] on button "Adicionar Procedimento" at bounding box center [286, 136] width 550 height 16
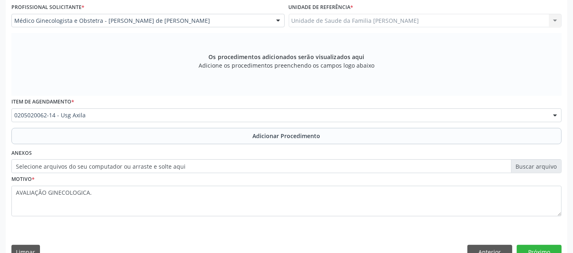
scroll to position [204, 0]
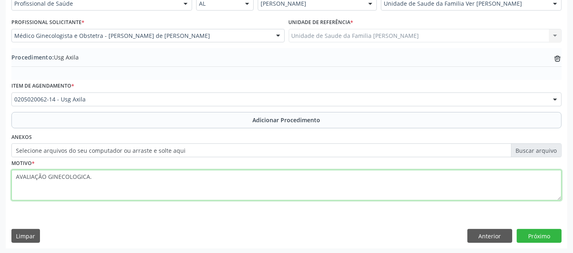
click at [93, 183] on textarea "AVALIAÇÃO GINECOLOGICA." at bounding box center [286, 185] width 550 height 31
type textarea "AXILIA ESQUERDA."
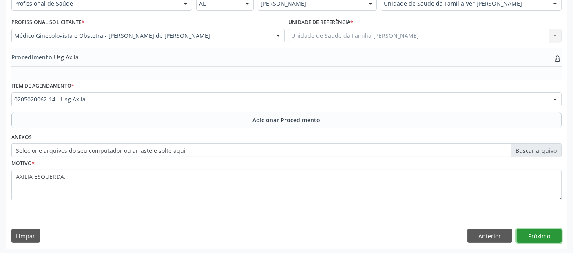
click at [546, 232] on button "Próximo" at bounding box center [539, 236] width 45 height 14
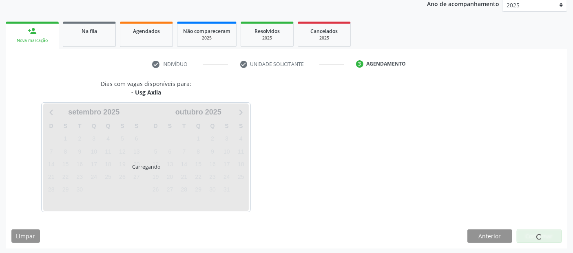
scroll to position [136, 0]
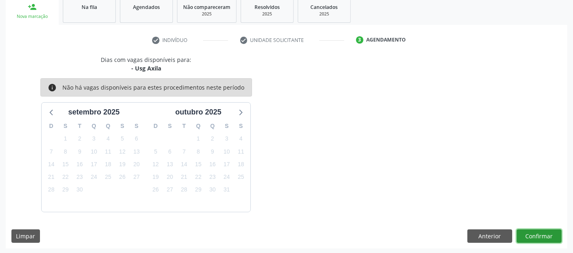
click at [546, 232] on button "Confirmar" at bounding box center [539, 237] width 45 height 14
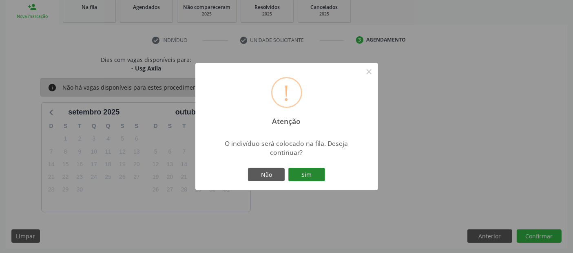
click at [312, 173] on button "Sim" at bounding box center [306, 175] width 37 height 14
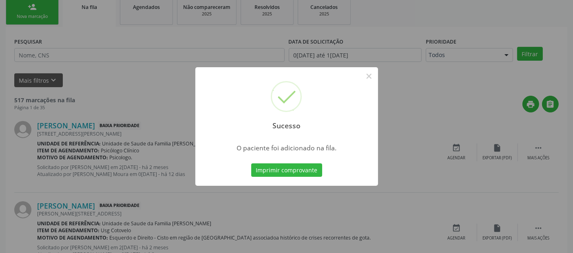
scroll to position [27, 0]
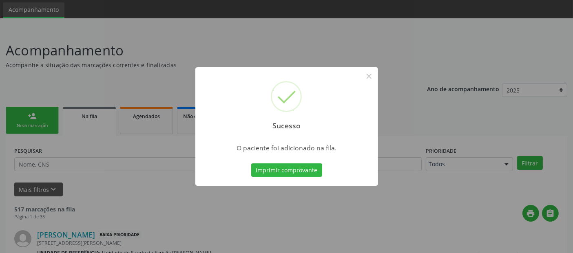
click at [312, 173] on button "Imprimir comprovante" at bounding box center [286, 171] width 71 height 14
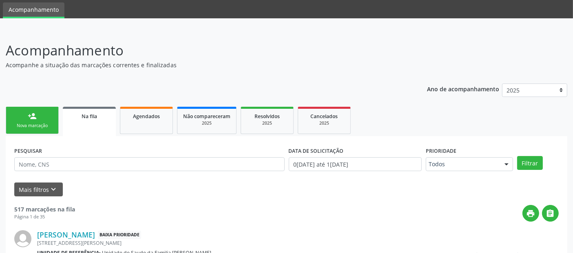
click at [43, 118] on link "person_add Nova marcação" at bounding box center [32, 120] width 53 height 27
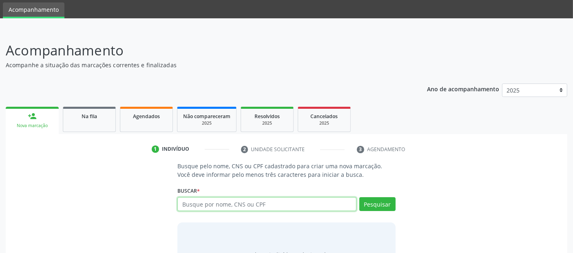
click at [248, 206] on input "text" at bounding box center [266, 204] width 179 height 14
type input "703400567950900"
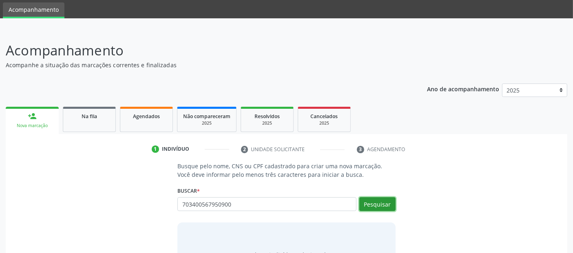
click at [381, 204] on button "Pesquisar" at bounding box center [377, 204] width 36 height 14
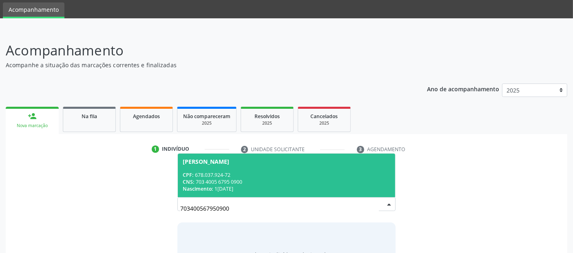
click at [345, 159] on div "[PERSON_NAME]" at bounding box center [286, 162] width 207 height 7
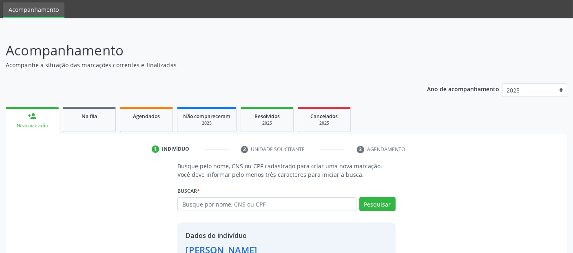
click at [500, 151] on ul "1 Indivíduo 2 Unidade solicitante 3 Agendamento" at bounding box center [287, 149] width 562 height 13
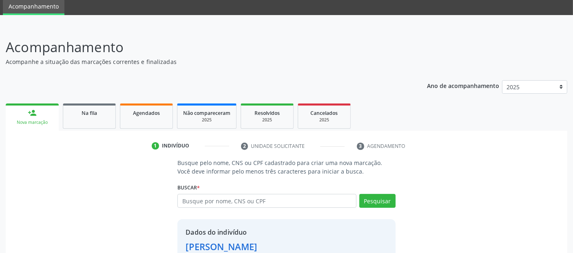
scroll to position [84, 0]
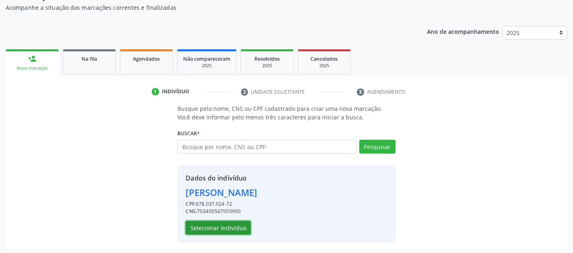
click at [225, 228] on button "Selecionar indivíduo" at bounding box center [218, 228] width 65 height 14
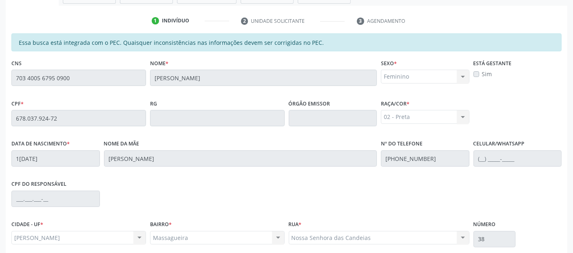
scroll to position [223, 0]
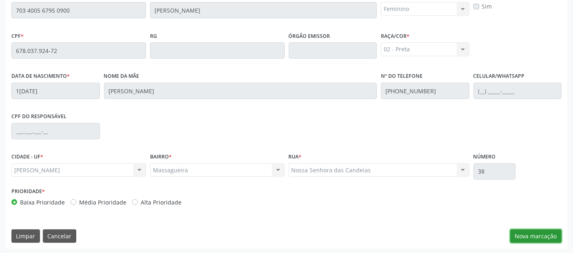
click at [531, 236] on button "Nova marcação" at bounding box center [535, 237] width 51 height 14
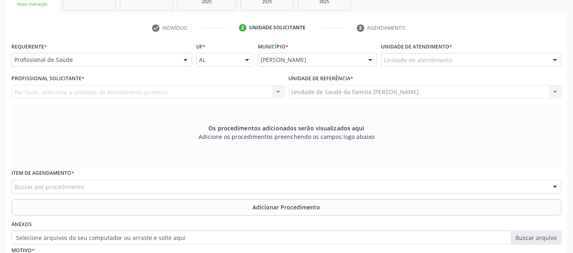
scroll to position [116, 0]
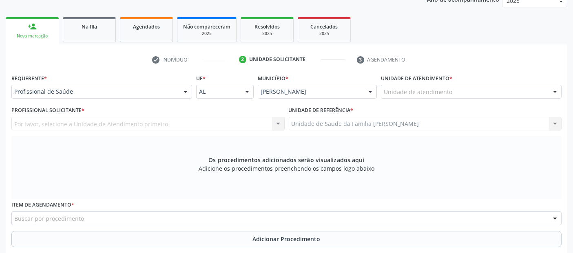
click at [409, 86] on div "Unidade de atendimento" at bounding box center [471, 92] width 181 height 14
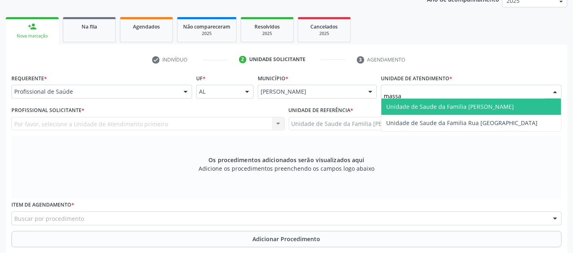
type input "massag"
click at [435, 107] on span "Unidade de Saude da Familia [PERSON_NAME]" at bounding box center [450, 107] width 128 height 8
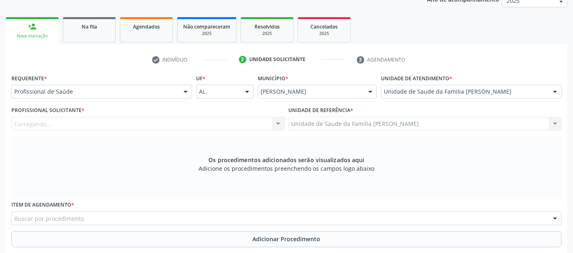
click at [95, 121] on div "Carregando... Nenhum resultado encontrado para: " " Não há nenhuma opção para s…" at bounding box center [147, 124] width 273 height 14
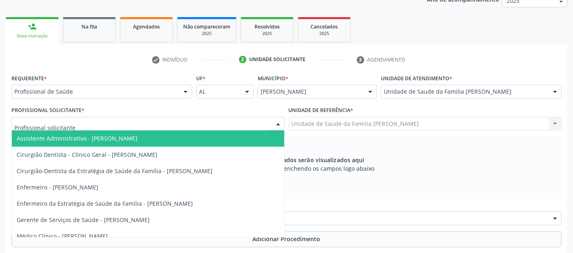
click at [95, 121] on div at bounding box center [147, 124] width 273 height 14
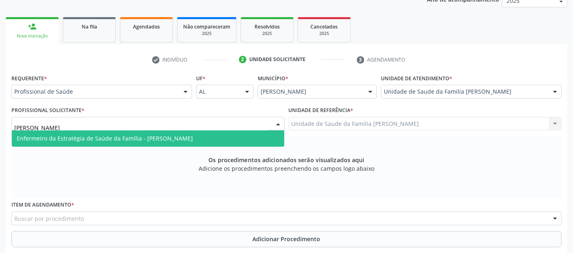
type input "[PERSON_NAME]"
click at [79, 138] on span "Enfermeiro da Estratégia de Saúde da Família - [PERSON_NAME]" at bounding box center [105, 139] width 176 height 8
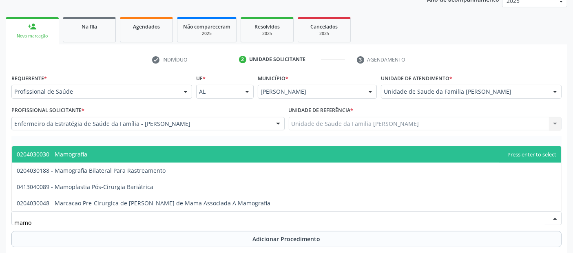
type input "mamog"
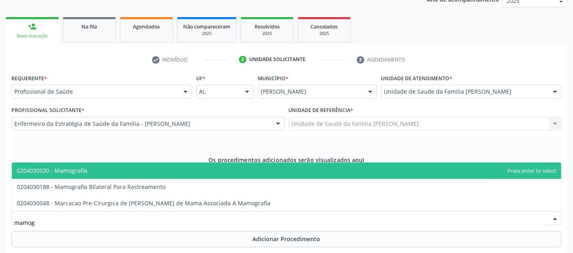
click at [98, 172] on span "0204030030 - Mamografia" at bounding box center [287, 171] width 550 height 16
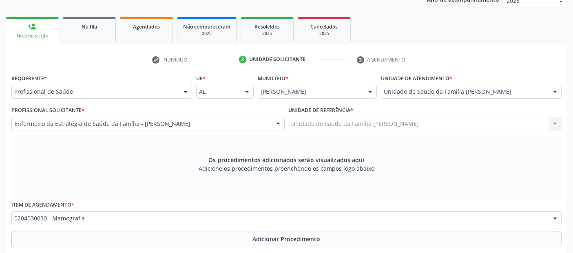
scroll to position [235, 0]
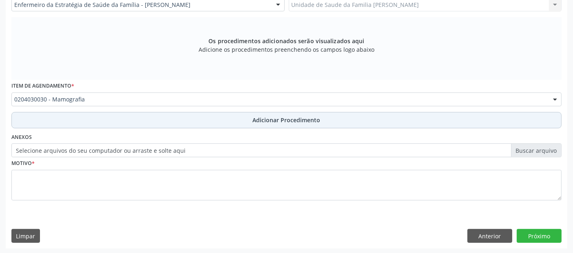
click at [270, 117] on span "Adicionar Procedimento" at bounding box center [287, 120] width 68 height 9
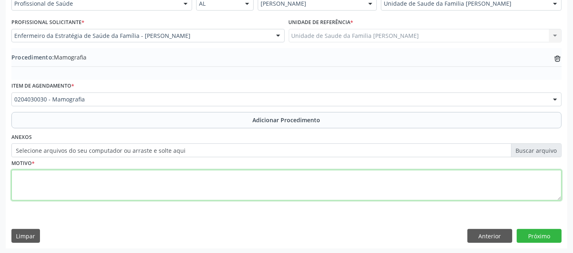
click at [219, 182] on textarea at bounding box center [286, 185] width 550 height 31
type textarea "r"
type textarea "Rastreamento."
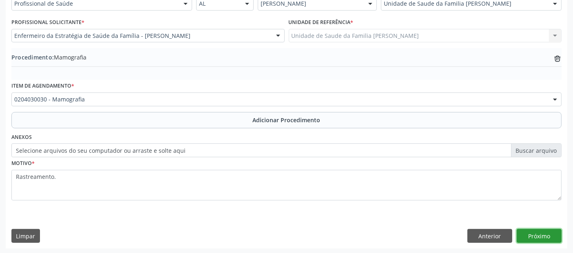
click at [557, 241] on button "Próximo" at bounding box center [539, 236] width 45 height 14
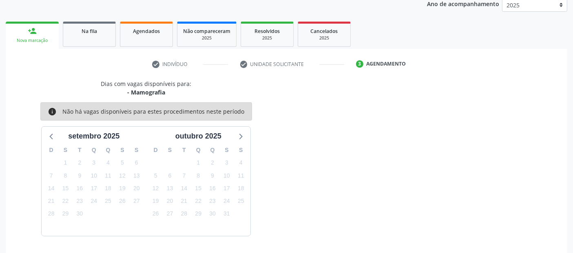
scroll to position [136, 0]
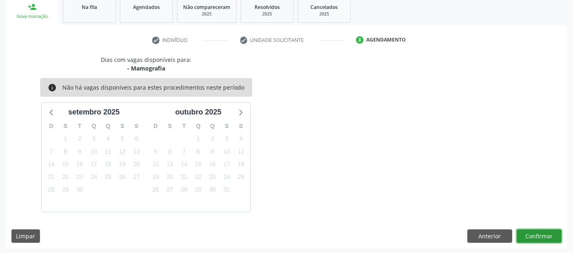
click at [552, 233] on button "Confirmar" at bounding box center [539, 237] width 45 height 14
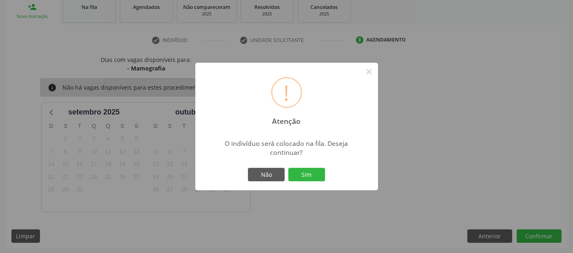
click at [325, 173] on div "Não Sim" at bounding box center [286, 174] width 81 height 17
click at [316, 173] on button "Sim" at bounding box center [306, 175] width 37 height 14
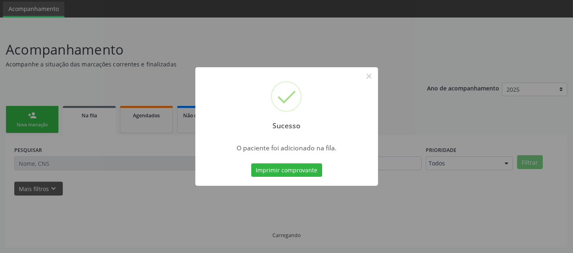
scroll to position [27, 0]
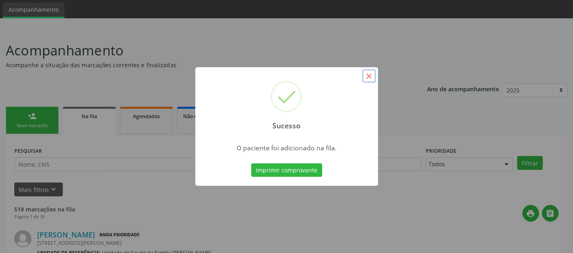
click at [370, 75] on button "×" at bounding box center [369, 76] width 14 height 14
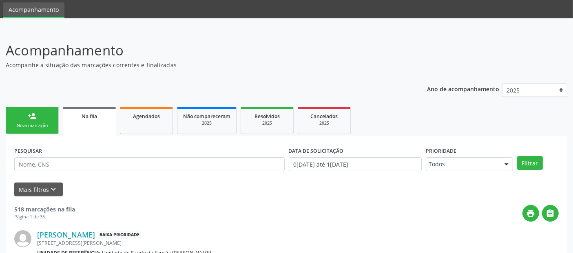
click at [37, 130] on link "person_add Nova marcação" at bounding box center [32, 120] width 53 height 27
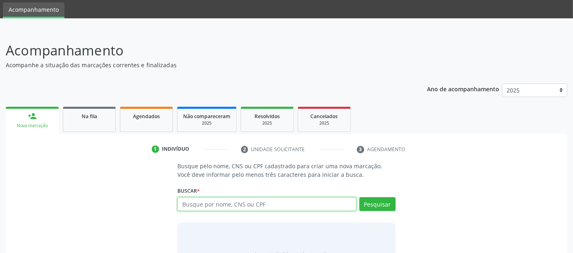
click at [194, 198] on input "text" at bounding box center [266, 204] width 179 height 14
type input "703400567950900"
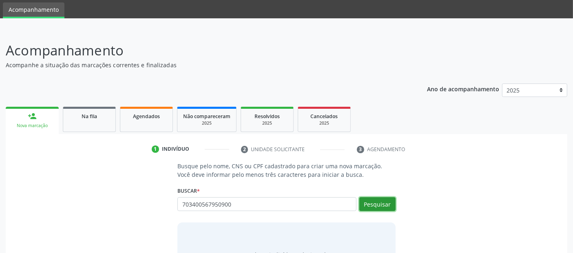
click at [392, 205] on button "Pesquisar" at bounding box center [377, 204] width 36 height 14
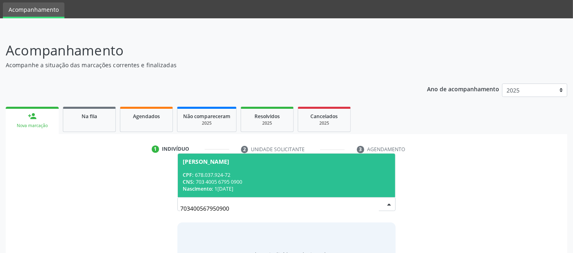
click at [321, 166] on span "[PERSON_NAME] CPF: 678.037.924-72 CNS: 703 4005 6795 0900 Nascimento: [DATE]" at bounding box center [286, 176] width 217 height 44
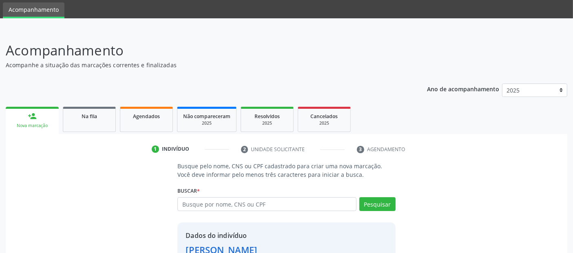
scroll to position [84, 0]
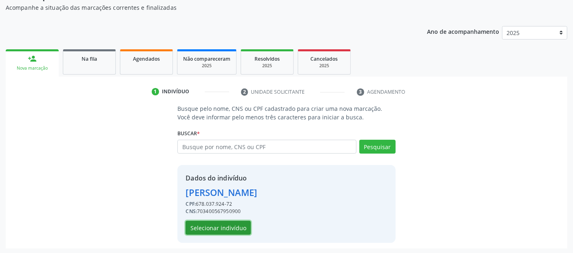
click at [214, 222] on button "Selecionar indivíduo" at bounding box center [218, 228] width 65 height 14
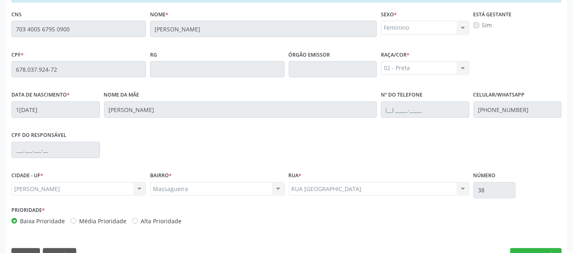
scroll to position [223, 0]
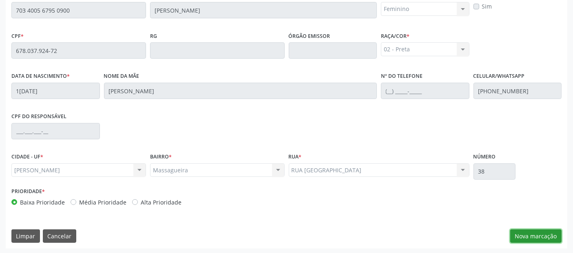
click at [520, 230] on button "Nova marcação" at bounding box center [535, 237] width 51 height 14
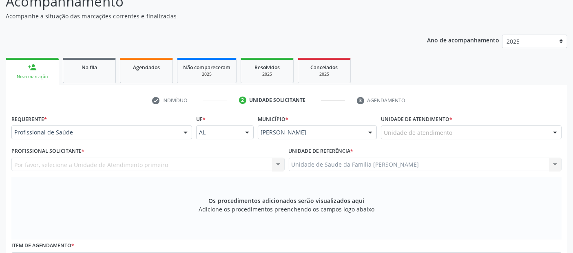
scroll to position [70, 0]
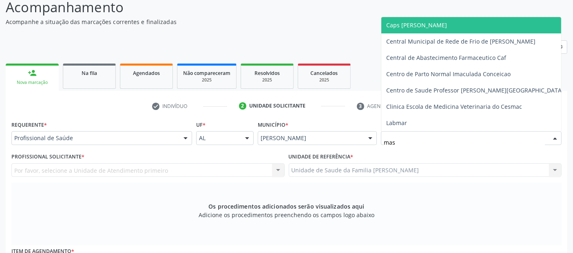
type input "mass"
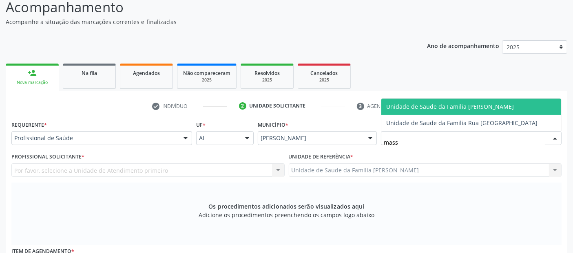
click at [463, 101] on span "Unidade de Saude da Familia [PERSON_NAME]" at bounding box center [471, 107] width 180 height 16
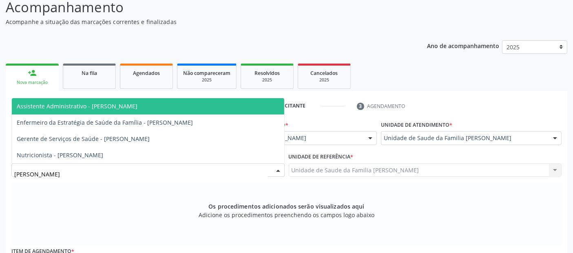
type input "[PERSON_NAME]"
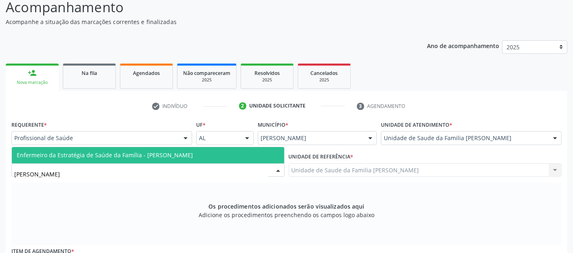
click at [129, 151] on span "Enfermeiro da Estratégia de Saúde da Família - [PERSON_NAME]" at bounding box center [105, 155] width 176 height 8
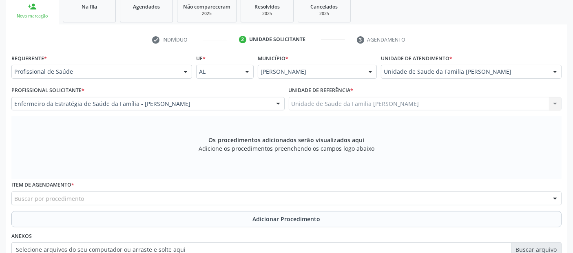
scroll to position [177, 0]
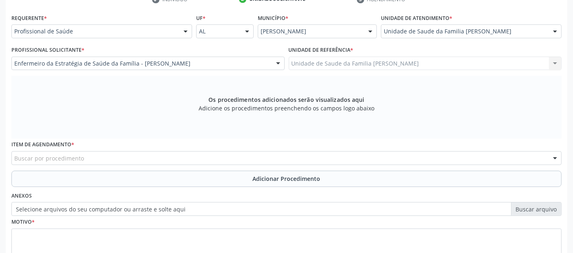
click at [158, 160] on div "Buscar por procedimento" at bounding box center [286, 158] width 550 height 14
click at [135, 159] on input "tranvaginal" at bounding box center [279, 162] width 531 height 16
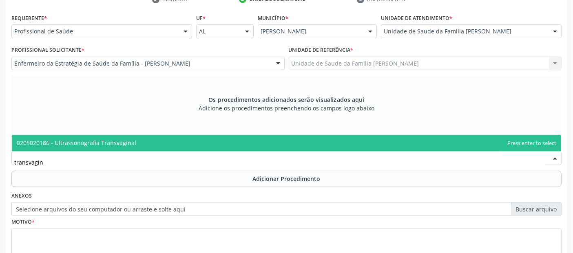
click at [156, 139] on span "0205020186 - Ultrassonografia Transvaginal" at bounding box center [287, 143] width 550 height 16
type input "transvagin"
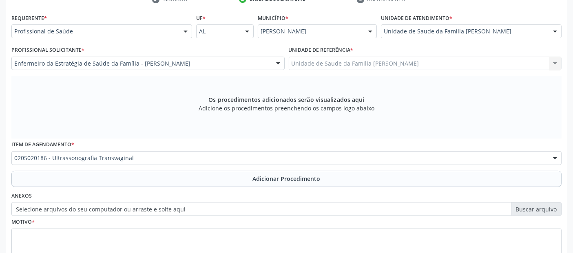
click at [148, 190] on div "Anexos Selecione arquivos do seu computador ou arraste e solte aqui" at bounding box center [286, 203] width 554 height 26
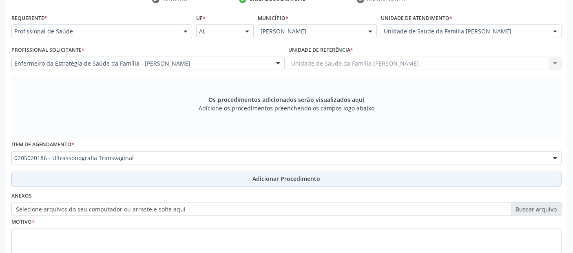
click at [153, 174] on button "Adicionar Procedimento" at bounding box center [286, 179] width 550 height 16
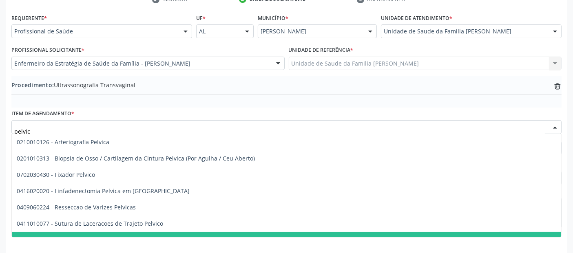
type input "pelvica"
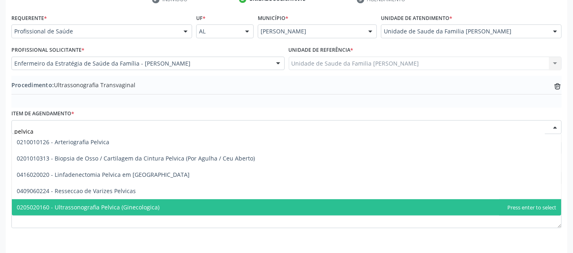
click at [117, 209] on span "0205020160 - Ultrassonografia Pelvica (Ginecologica)" at bounding box center [88, 208] width 143 height 8
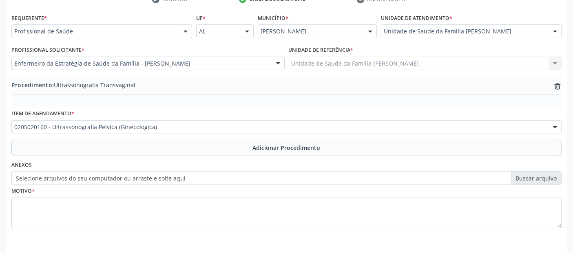
click at [198, 138] on div "Item de agendamento * 0205020160 - Ultrassonografia Pelvica (Ginecologica) 0304…" at bounding box center [286, 124] width 554 height 32
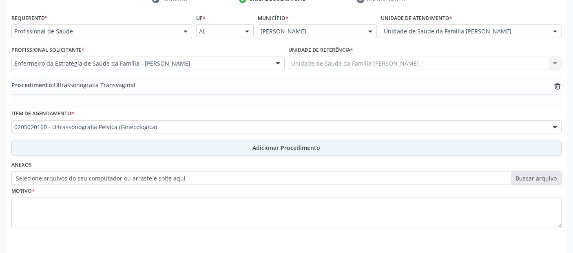
click at [195, 147] on button "Adicionar Procedimento" at bounding box center [286, 148] width 550 height 16
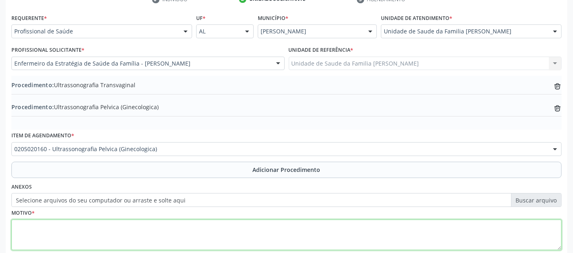
drag, startPoint x: 91, startPoint y: 230, endPoint x: 87, endPoint y: 222, distance: 9.1
click at [87, 222] on textarea at bounding box center [286, 235] width 550 height 31
click at [87, 225] on textarea at bounding box center [286, 235] width 550 height 31
type textarea "c"
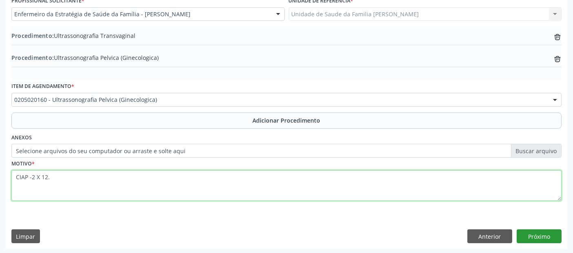
type textarea "CIAP -2 X 12."
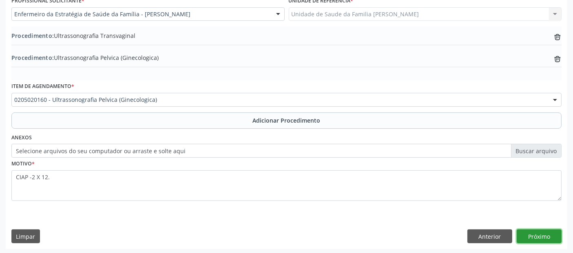
click at [534, 233] on button "Próximo" at bounding box center [539, 237] width 45 height 14
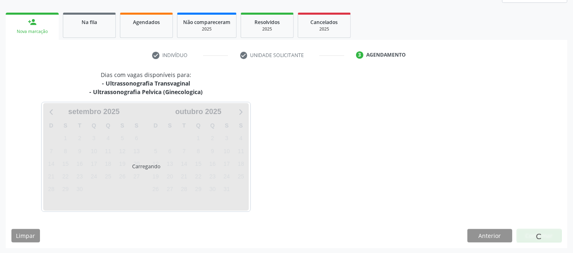
scroll to position [144, 0]
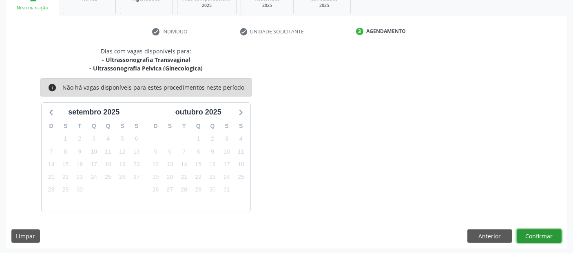
click at [534, 233] on button "Confirmar" at bounding box center [539, 237] width 45 height 14
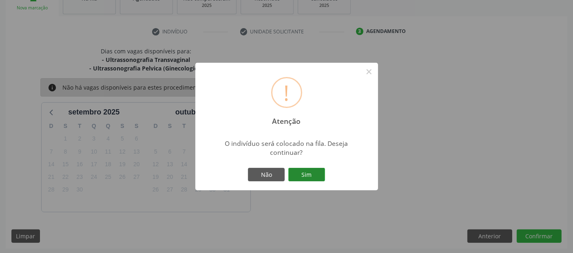
click at [306, 168] on button "Sim" at bounding box center [306, 175] width 37 height 14
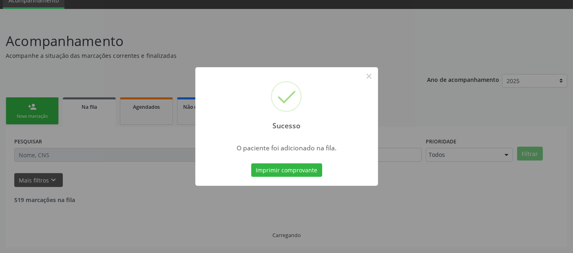
scroll to position [27, 0]
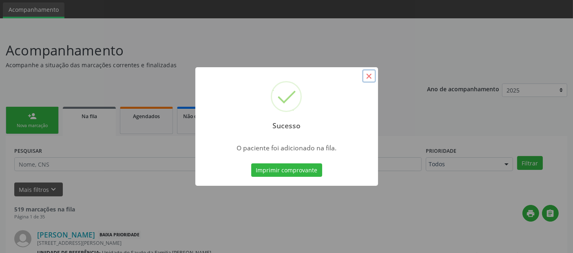
click at [368, 77] on button "×" at bounding box center [369, 76] width 14 height 14
